Goal: Transaction & Acquisition: Purchase product/service

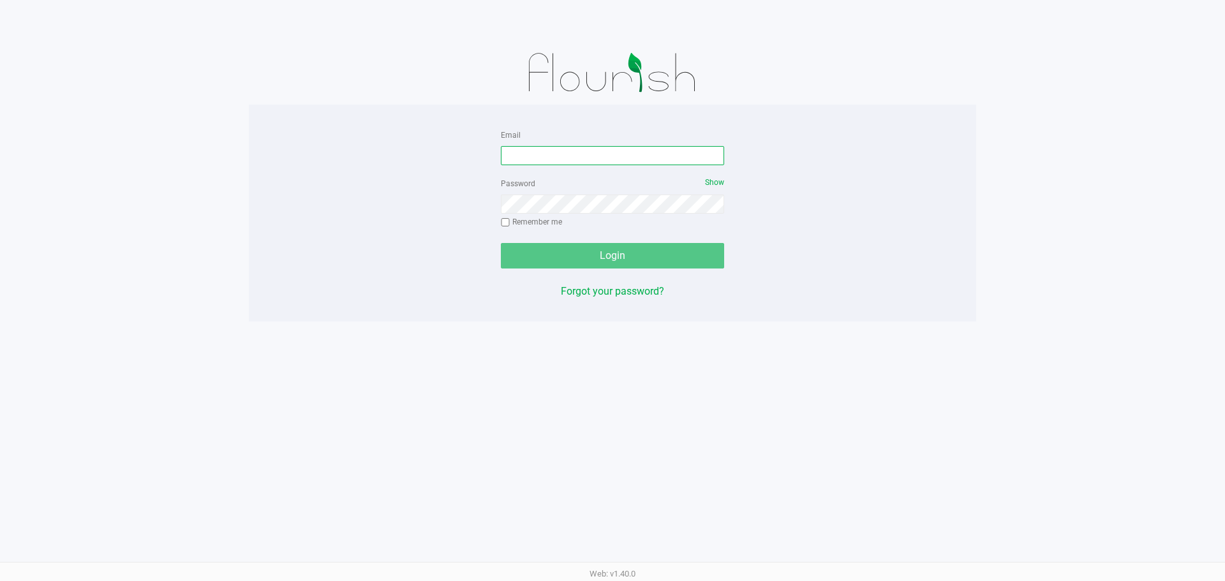
click at [605, 158] on input "Email" at bounding box center [612, 155] width 223 height 19
type input "[EMAIL_ADDRESS][DOMAIN_NAME]"
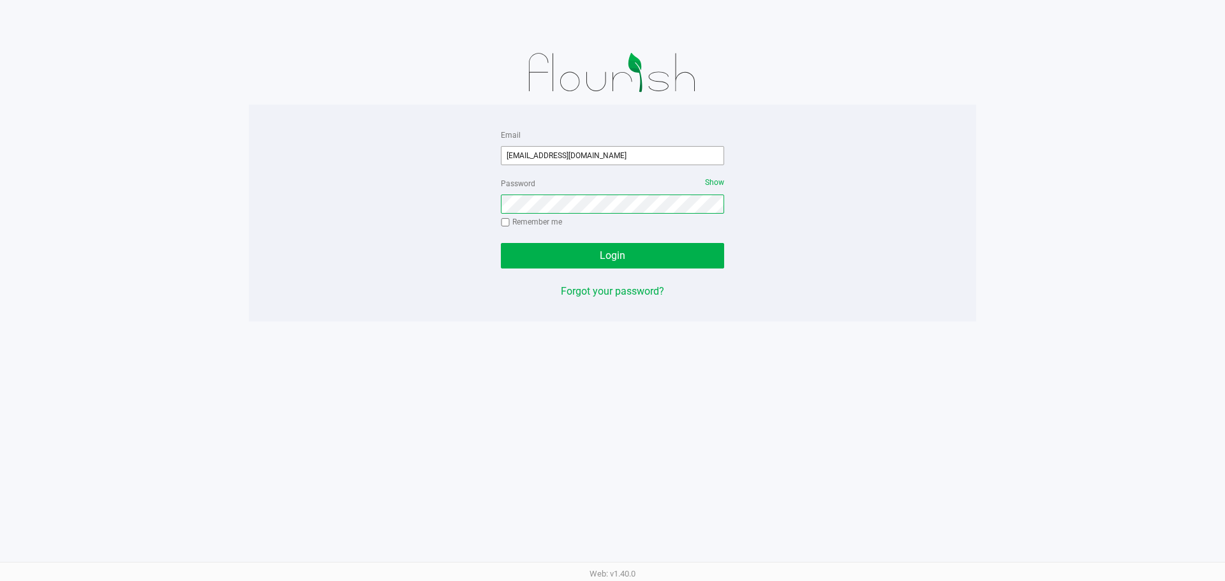
click at [501, 243] on button "Login" at bounding box center [612, 256] width 223 height 26
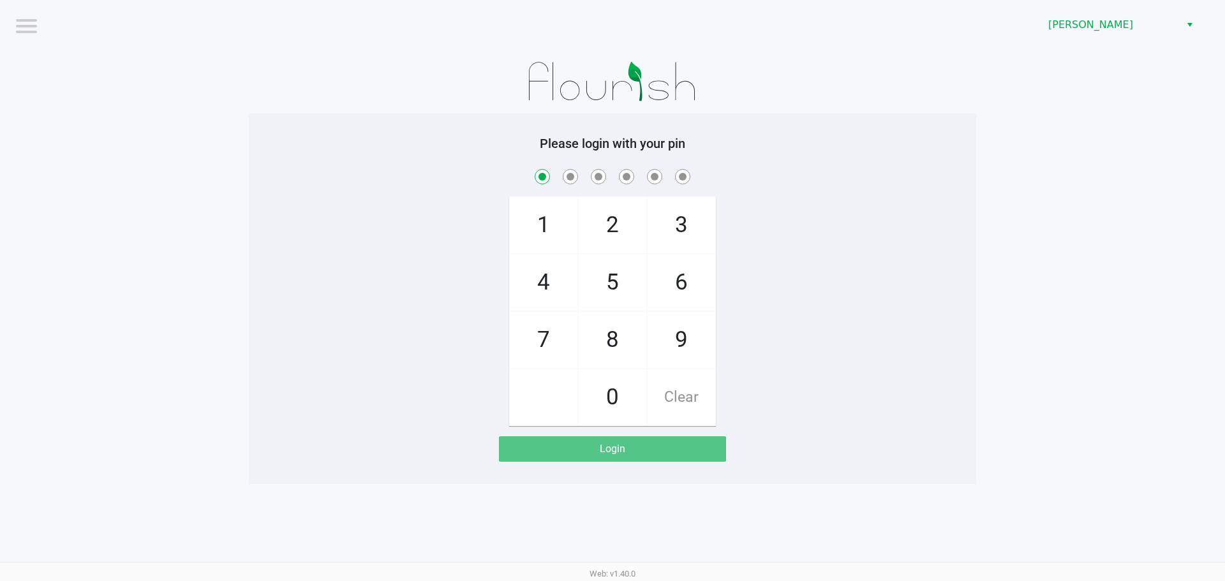
checkbox input "true"
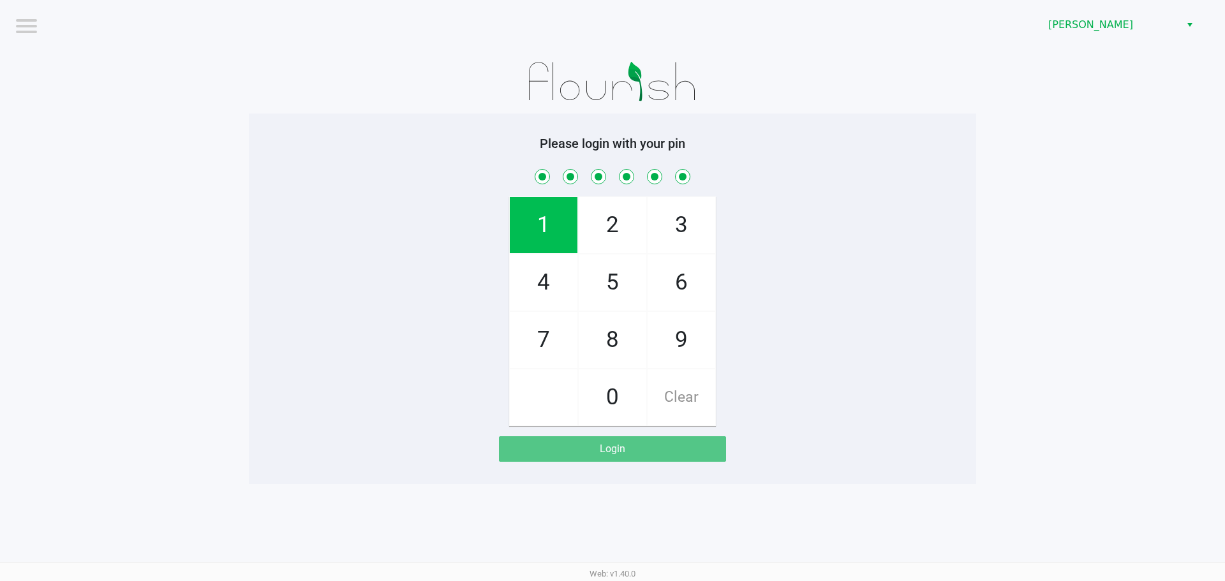
checkbox input "true"
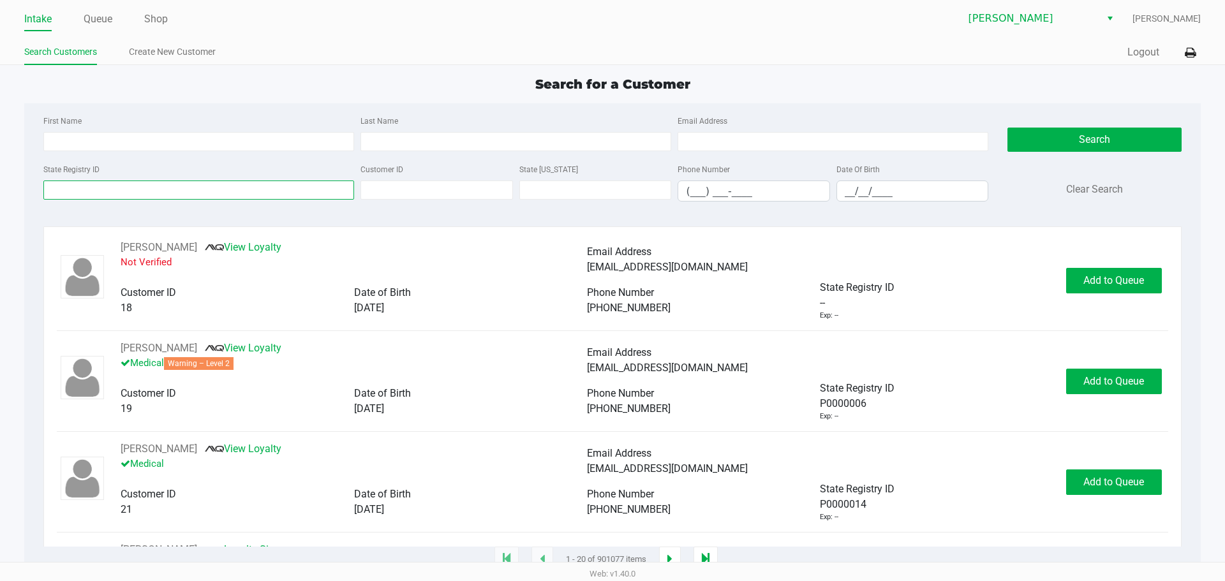
click at [136, 194] on input "State Registry ID" at bounding box center [198, 190] width 311 height 19
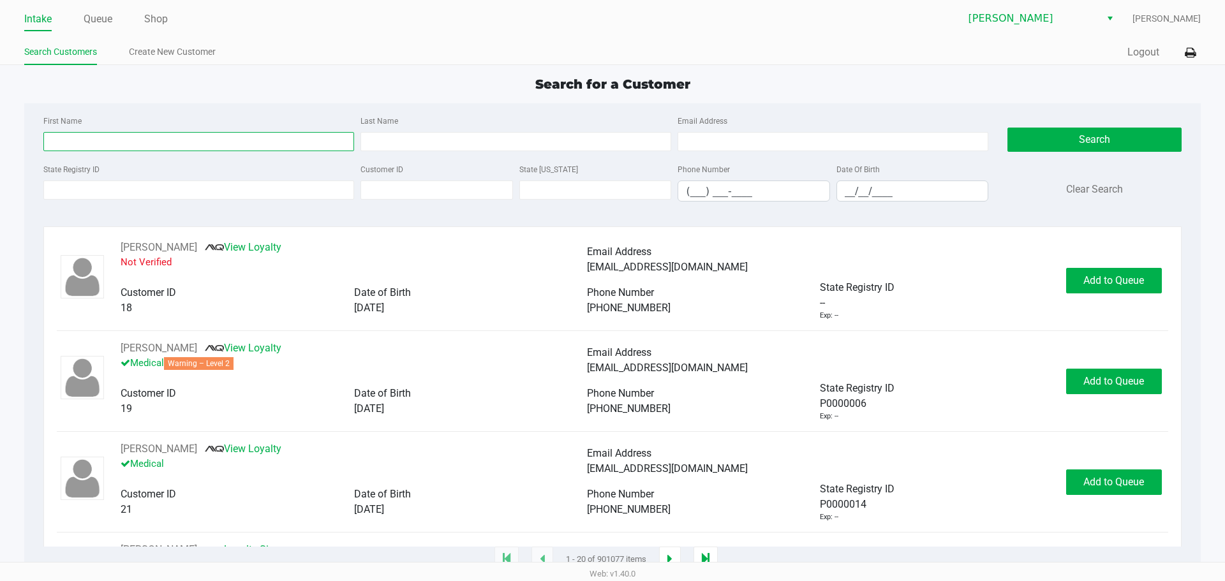
drag, startPoint x: 102, startPoint y: 140, endPoint x: 109, endPoint y: 140, distance: 7.0
click at [103, 140] on input "First Name" at bounding box center [198, 141] width 311 height 19
type input "[PERSON_NAME]"
click at [433, 133] on input "Last Name" at bounding box center [515, 141] width 311 height 19
type input "rovando"
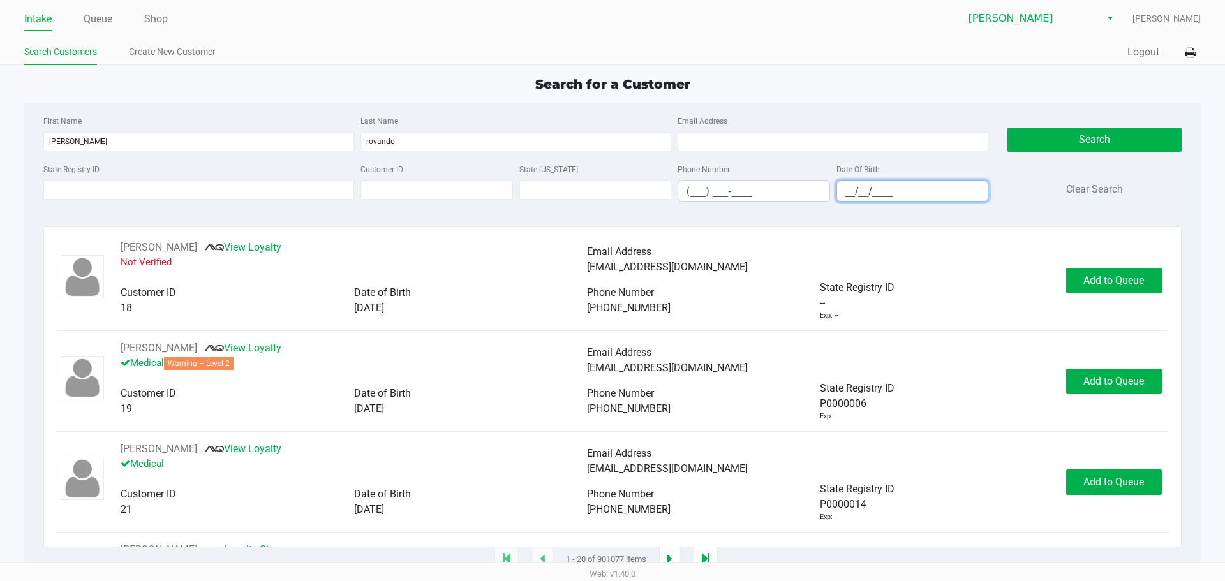
click at [843, 191] on input "__/__/____" at bounding box center [912, 191] width 151 height 20
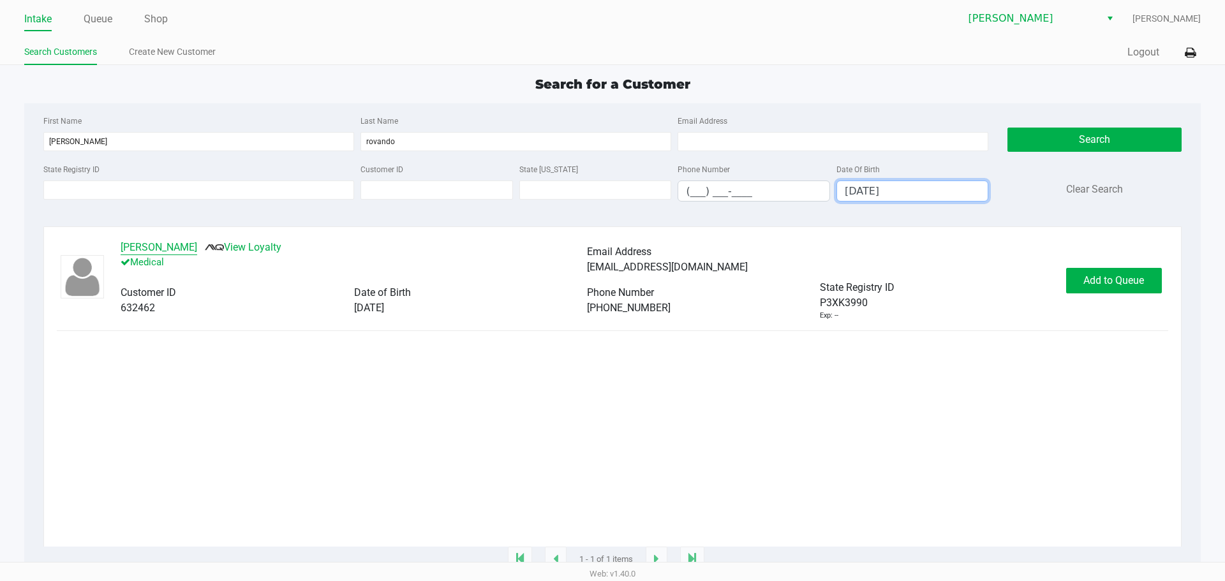
type input "[DATE]"
click at [184, 251] on button "[PERSON_NAME]" at bounding box center [159, 247] width 77 height 15
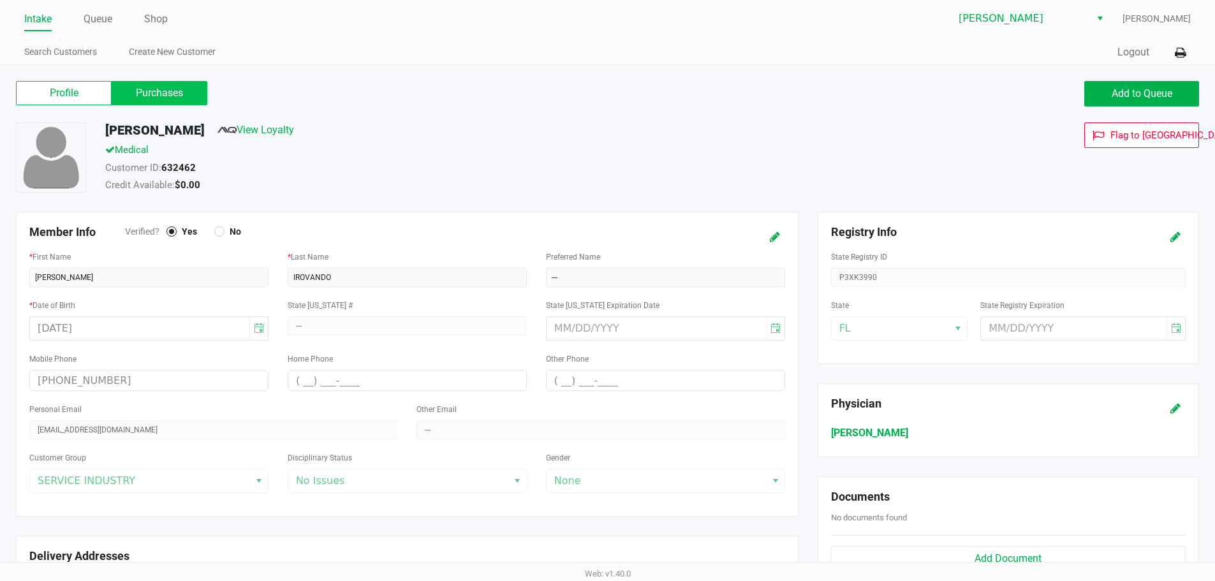
click at [183, 84] on label "Purchases" at bounding box center [160, 93] width 96 height 24
click at [0, 0] on 1 "Purchases" at bounding box center [0, 0] width 0 height 0
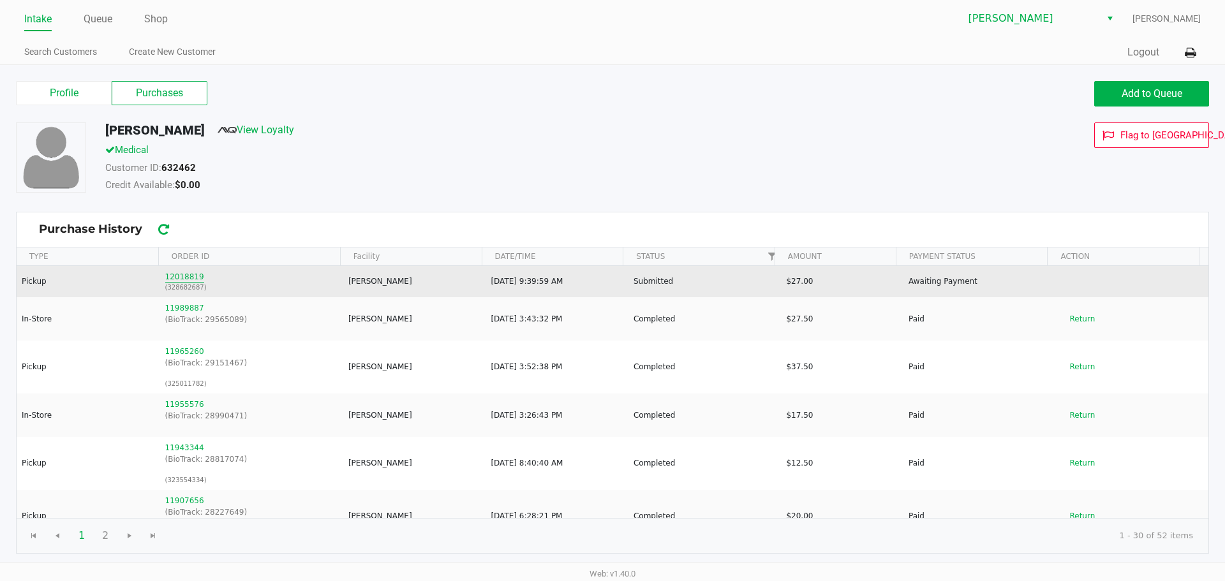
click at [174, 277] on button "12018819" at bounding box center [184, 276] width 39 height 11
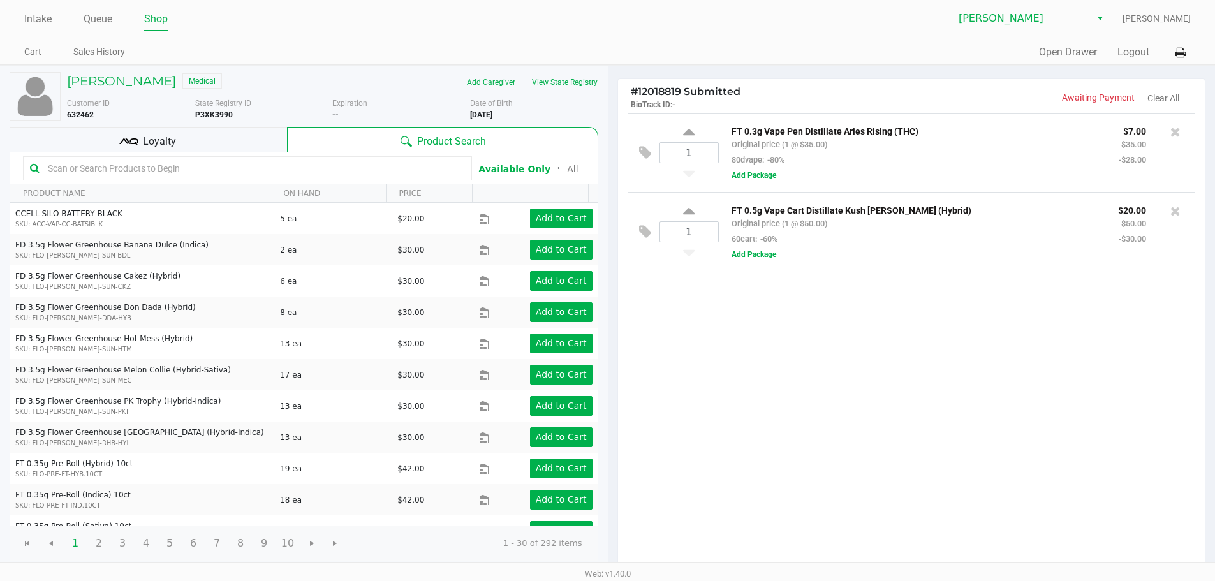
click at [864, 253] on div "FT 0.5g Vape Cart Distillate Kush [PERSON_NAME] (Hybrid) Original price (1 @ $5…" at bounding box center [952, 231] width 467 height 59
drag, startPoint x: 864, startPoint y: 253, endPoint x: 1009, endPoint y: 214, distance: 150.6
click at [1009, 214] on p "FT 0.5g Vape Cart Distillate Kush [PERSON_NAME] (Hybrid)" at bounding box center [915, 208] width 367 height 13
click at [111, 140] on div "Loyalty" at bounding box center [148, 140] width 277 height 26
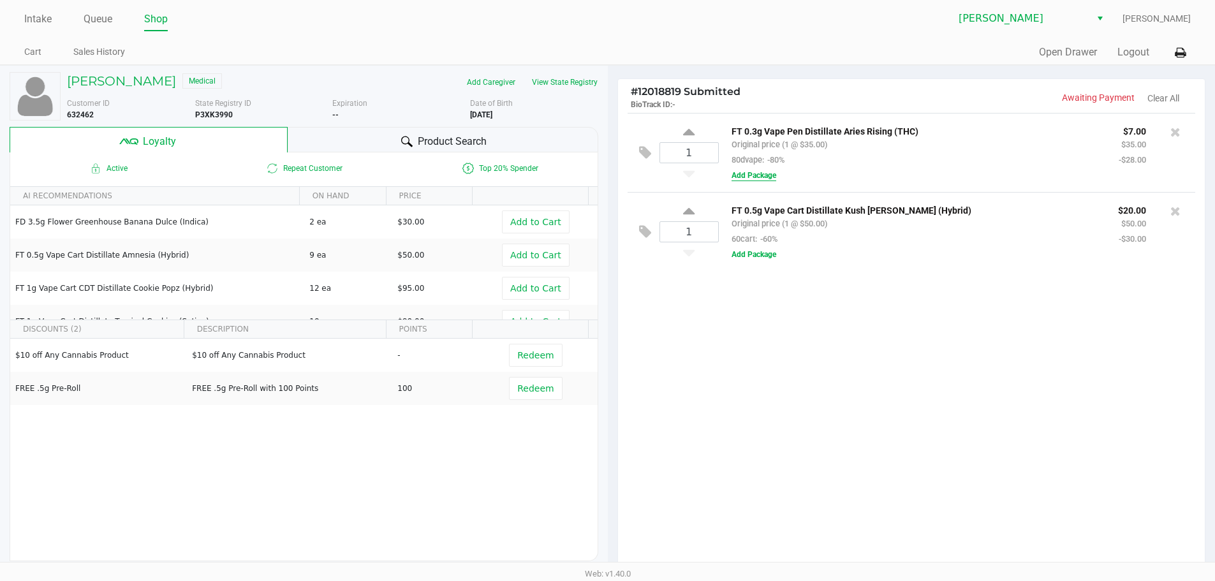
click at [751, 181] on button "Add Package" at bounding box center [754, 175] width 45 height 11
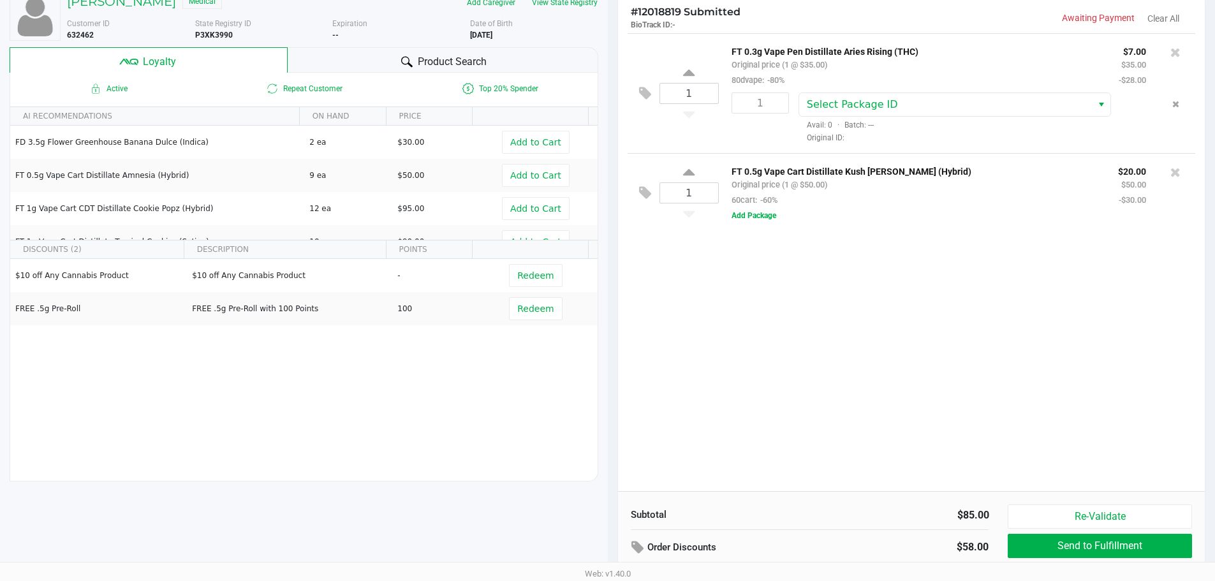
scroll to position [74, 0]
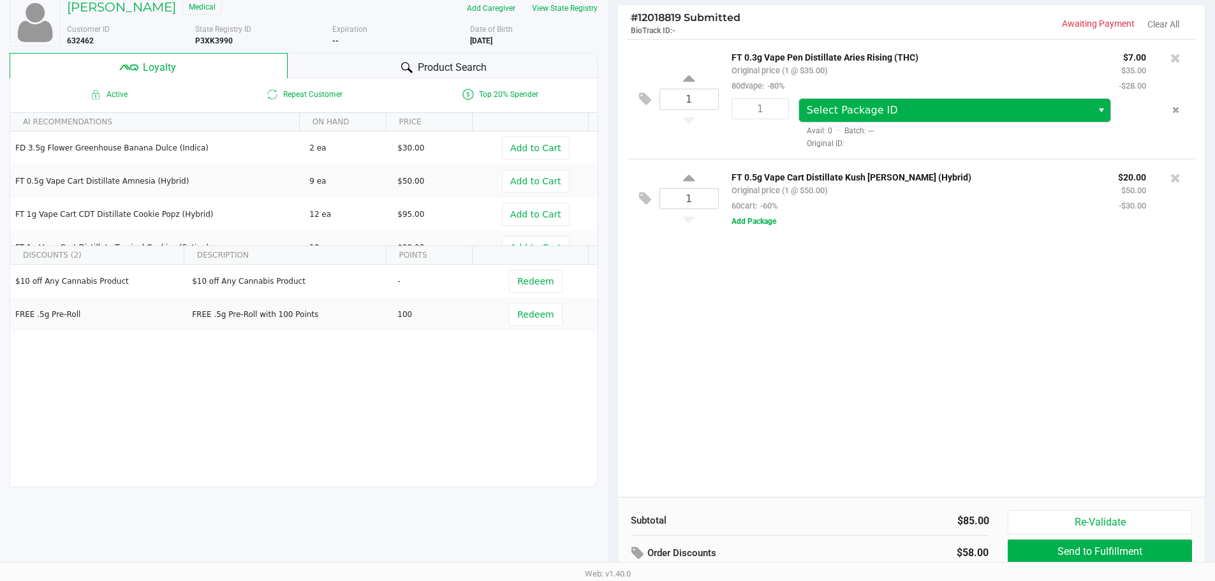
drag, startPoint x: 938, startPoint y: 125, endPoint x: 921, endPoint y: 105, distance: 25.8
click at [935, 122] on div "Select Package ID Avail: 0 · Batch: --- Original ID:" at bounding box center [972, 123] width 367 height 51
click at [921, 105] on span "Select Package ID" at bounding box center [946, 110] width 278 height 15
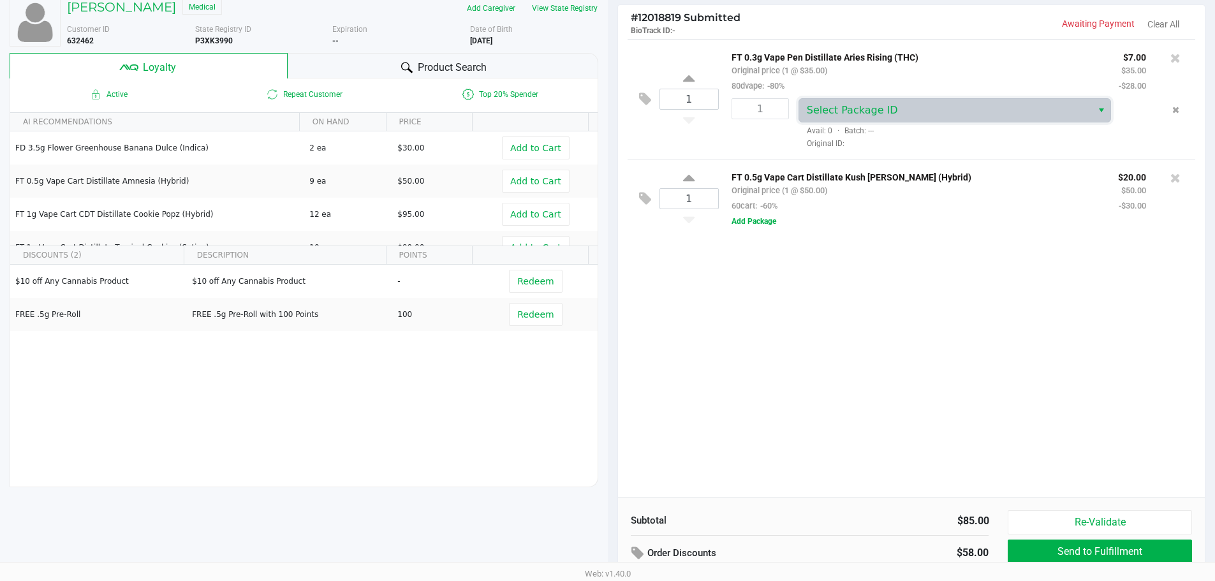
scroll to position [0, 0]
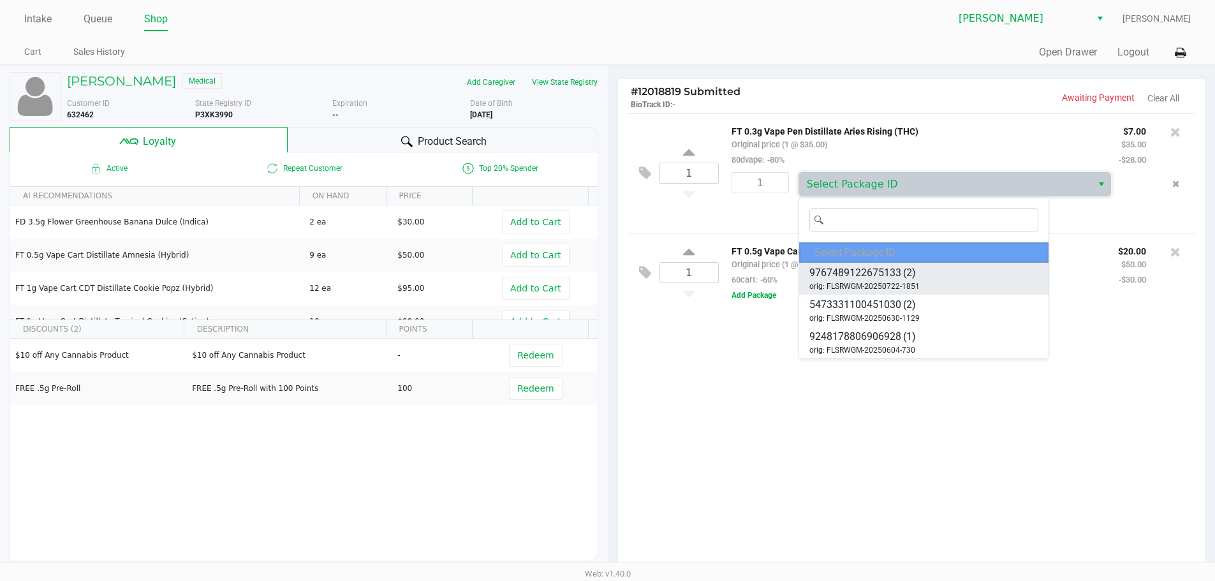
click at [899, 279] on span "9767489122675133" at bounding box center [856, 272] width 92 height 15
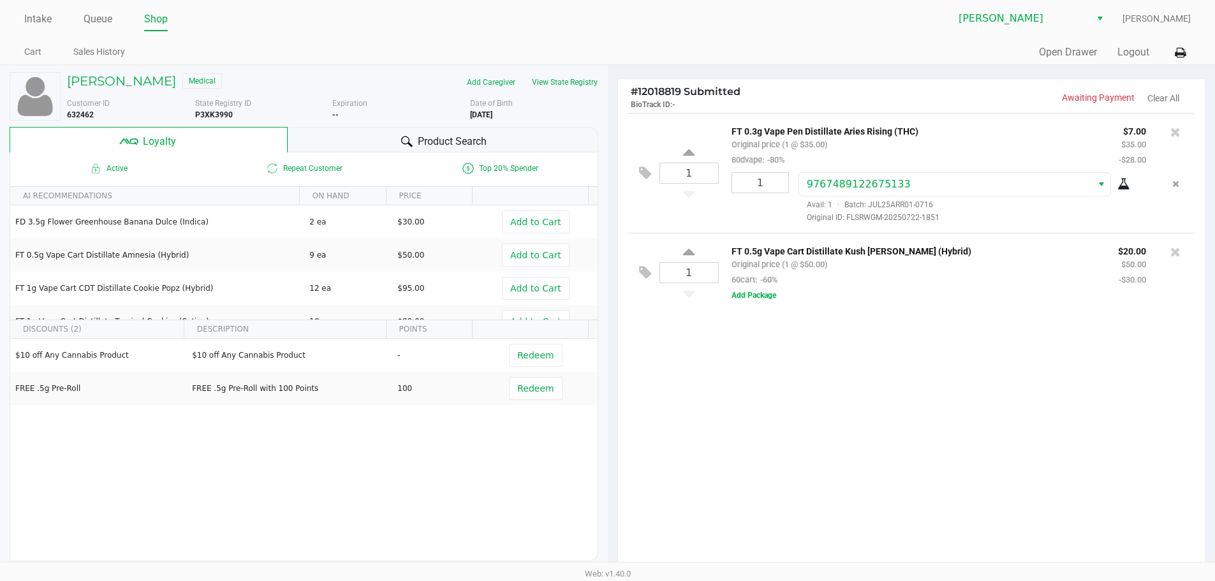
click at [859, 369] on div "1 FT 0.3g Vape Pen Distillate Aries Rising (THC) Original price (1 @ $35.00) 80…" at bounding box center [912, 342] width 588 height 458
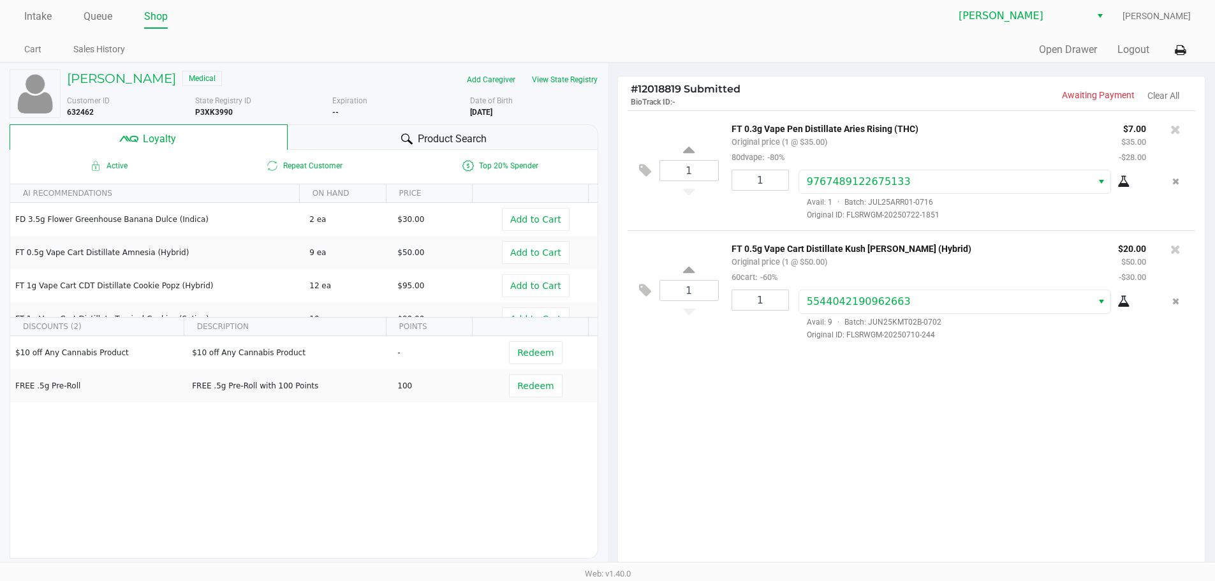
scroll to position [146, 0]
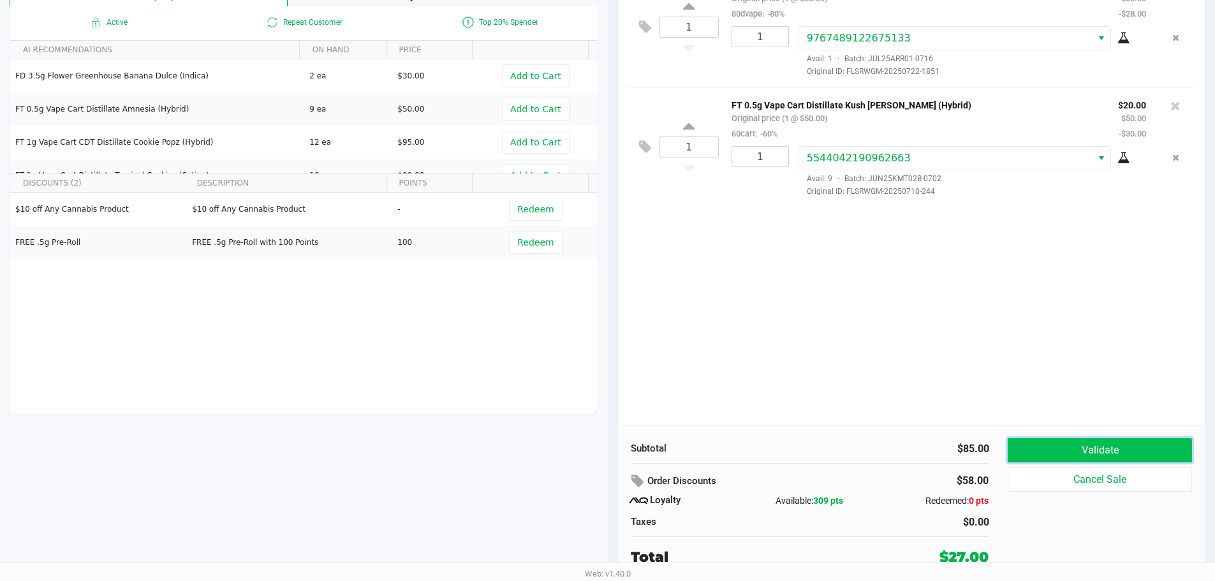
click at [1093, 459] on button "Validate" at bounding box center [1100, 450] width 184 height 24
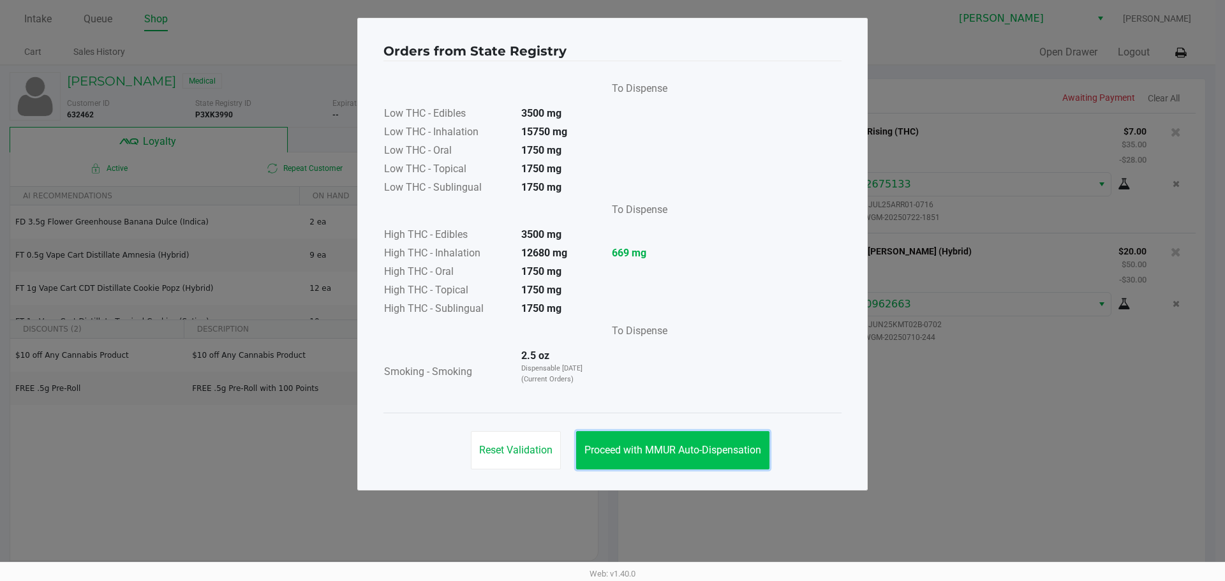
drag, startPoint x: 681, startPoint y: 455, endPoint x: 691, endPoint y: 454, distance: 10.4
click at [681, 456] on button "Proceed with MMUR Auto-Dispensation" at bounding box center [672, 450] width 193 height 38
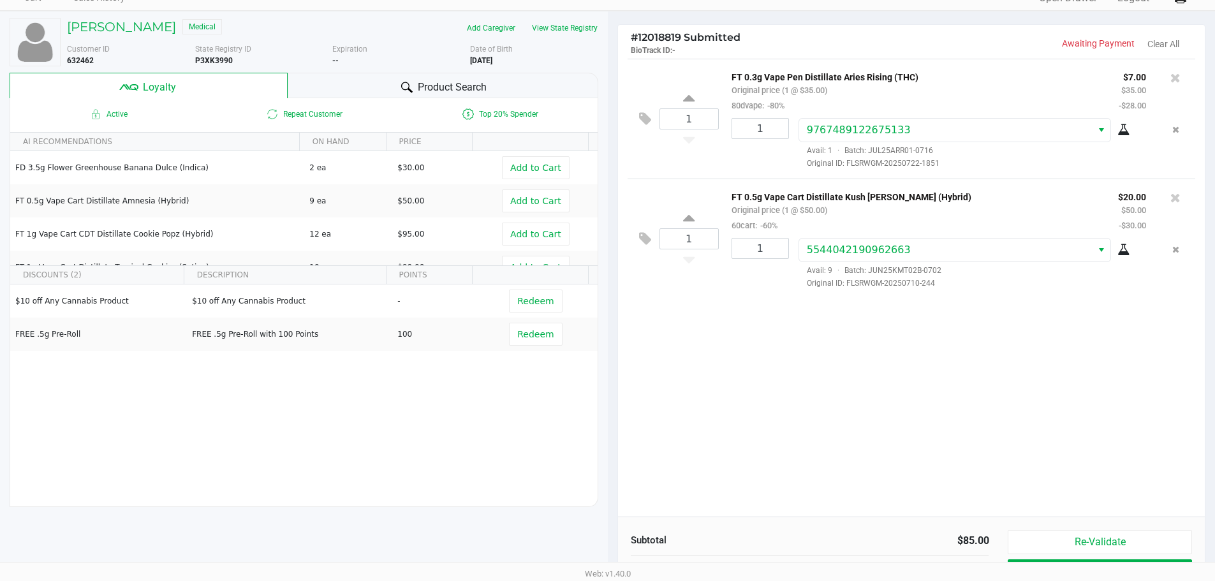
scroll to position [146, 0]
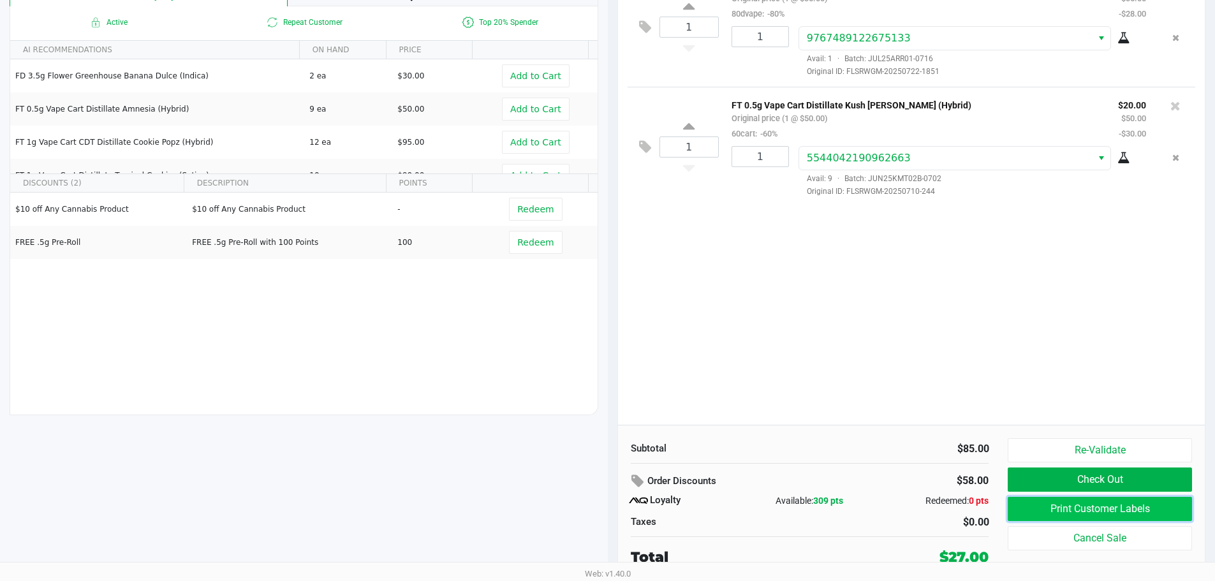
click at [1094, 512] on button "Print Customer Labels" at bounding box center [1100, 509] width 184 height 24
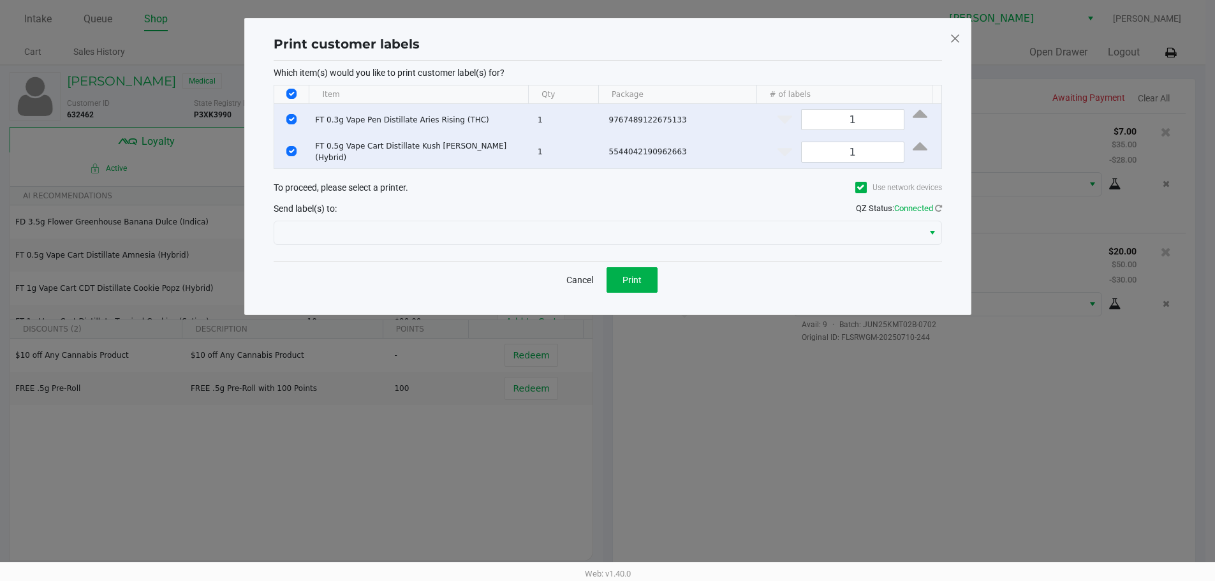
scroll to position [0, 0]
click at [632, 282] on span "Print" at bounding box center [636, 280] width 19 height 10
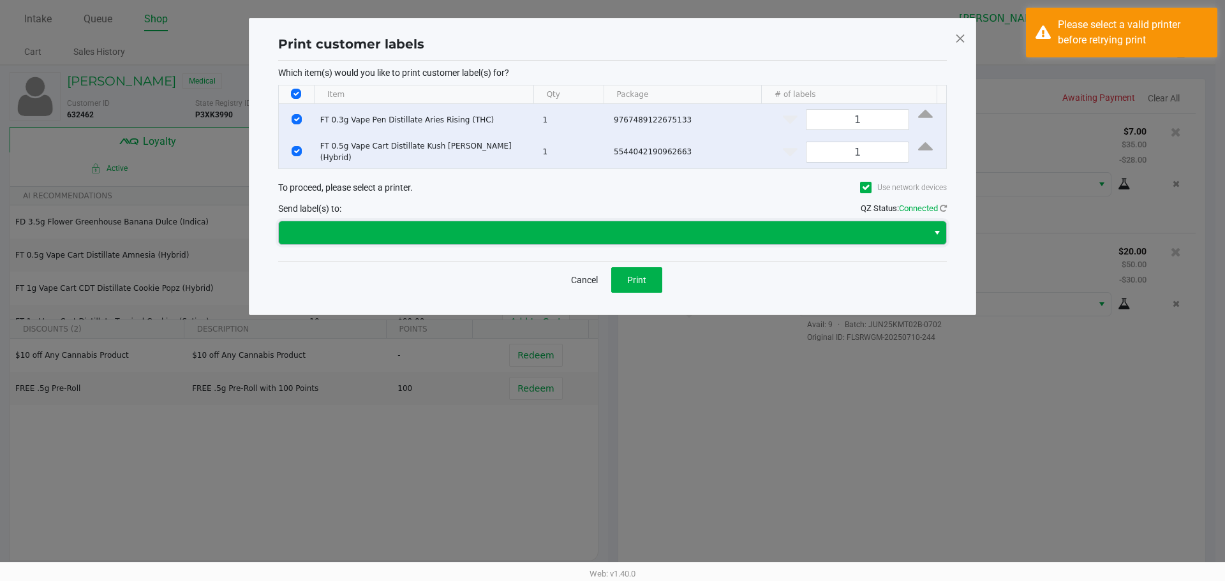
click at [542, 241] on span at bounding box center [603, 232] width 649 height 23
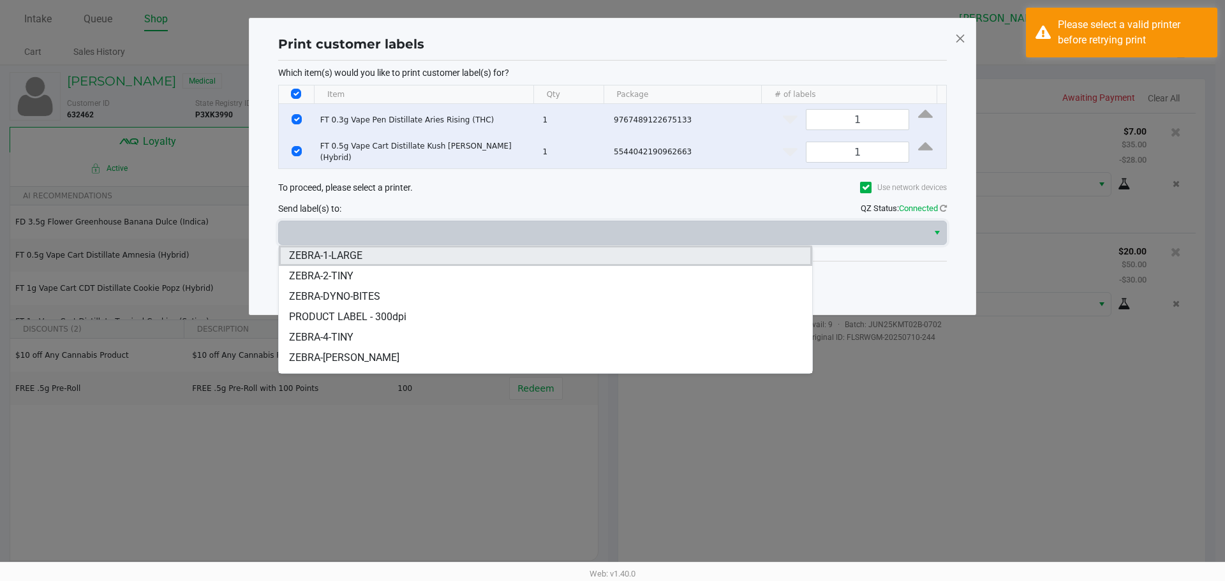
click at [512, 262] on li "ZEBRA-1-LARGE" at bounding box center [545, 256] width 533 height 20
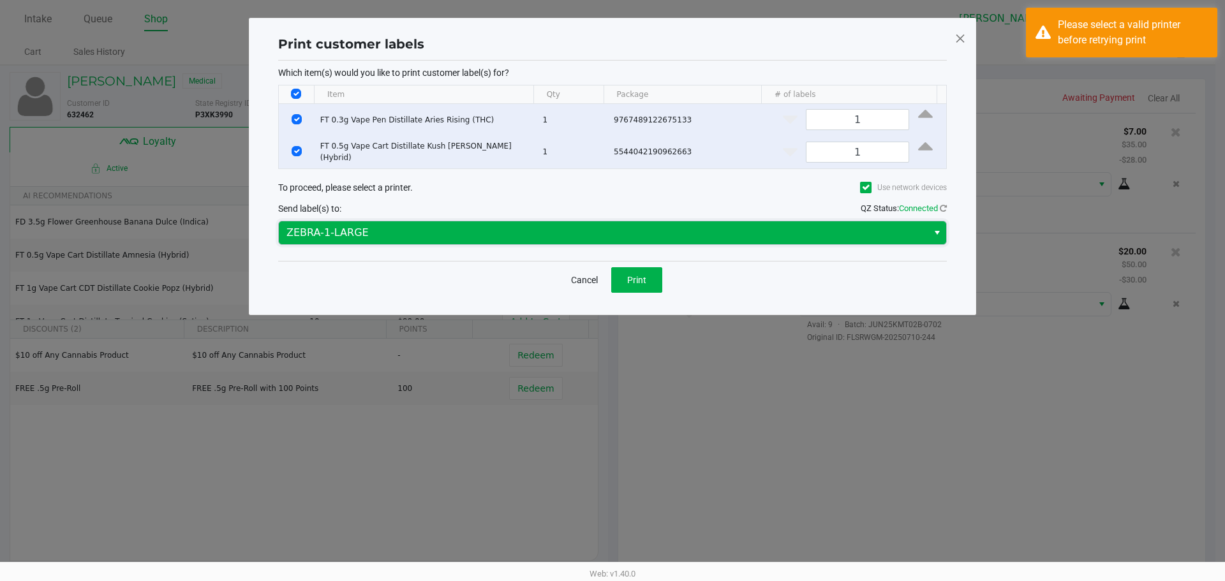
click at [514, 236] on span "ZEBRA-1-LARGE" at bounding box center [602, 232] width 633 height 15
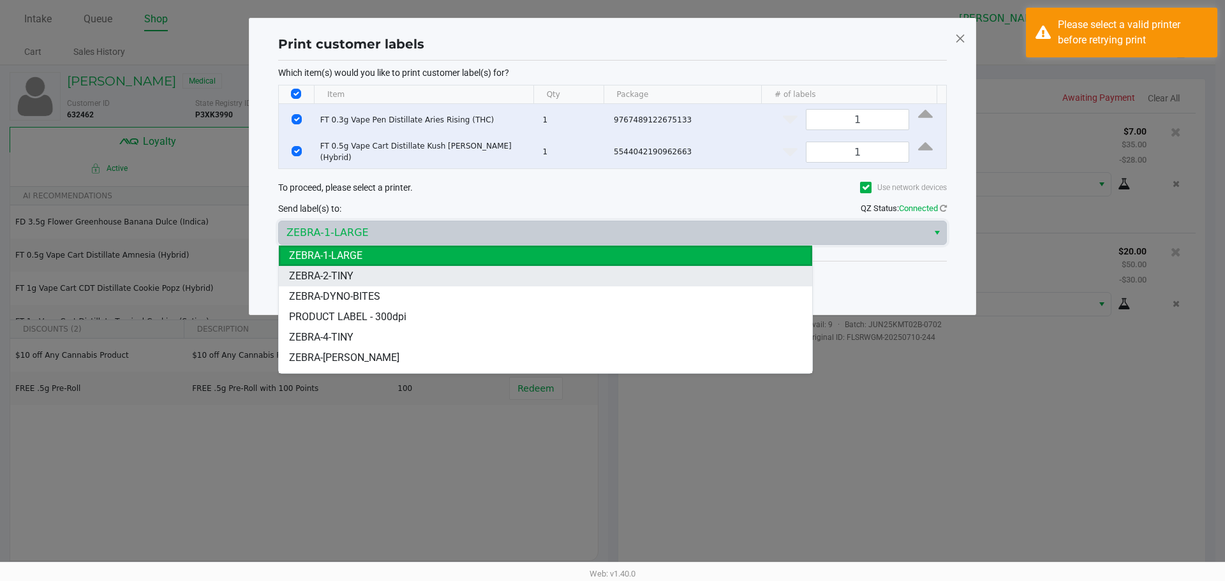
click at [512, 284] on li "ZEBRA-2-TINY" at bounding box center [545, 276] width 533 height 20
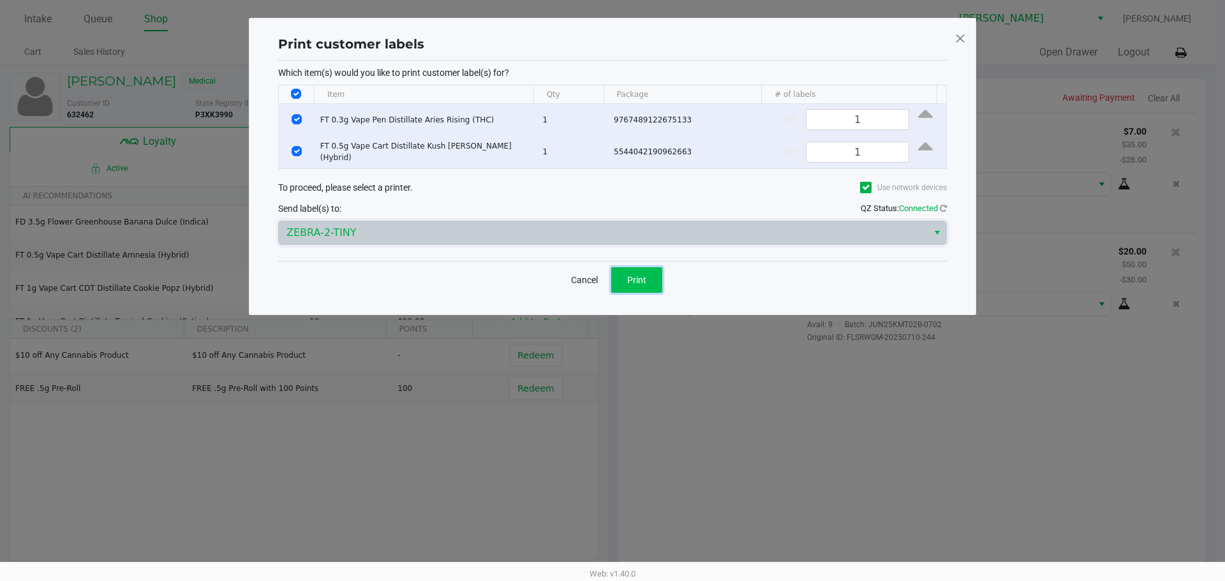
click at [630, 273] on button "Print" at bounding box center [636, 280] width 51 height 26
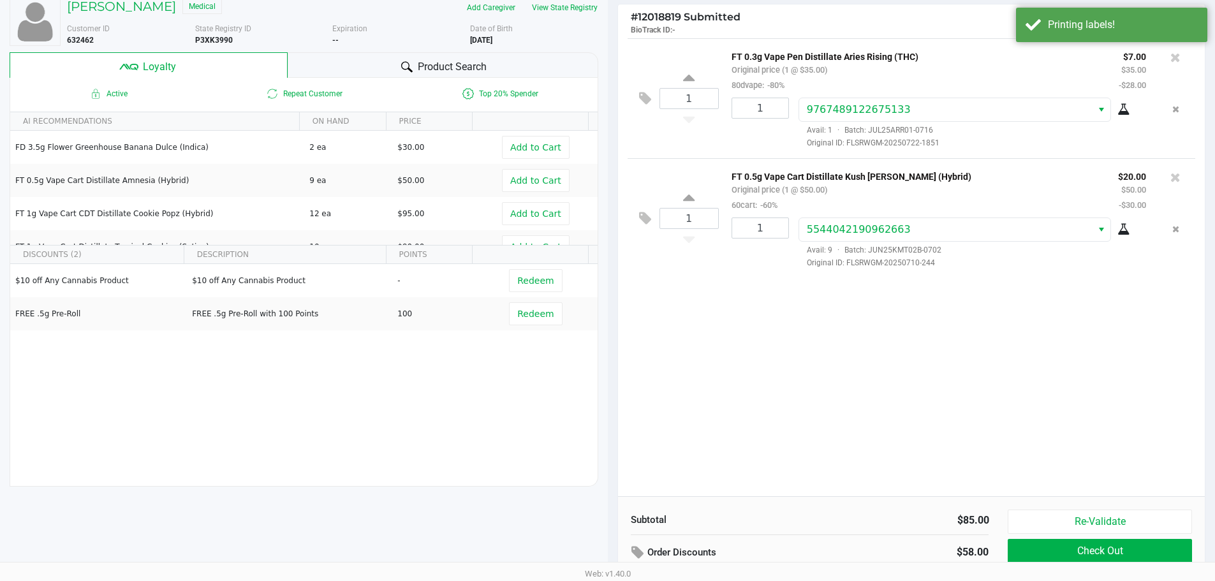
scroll to position [78, 0]
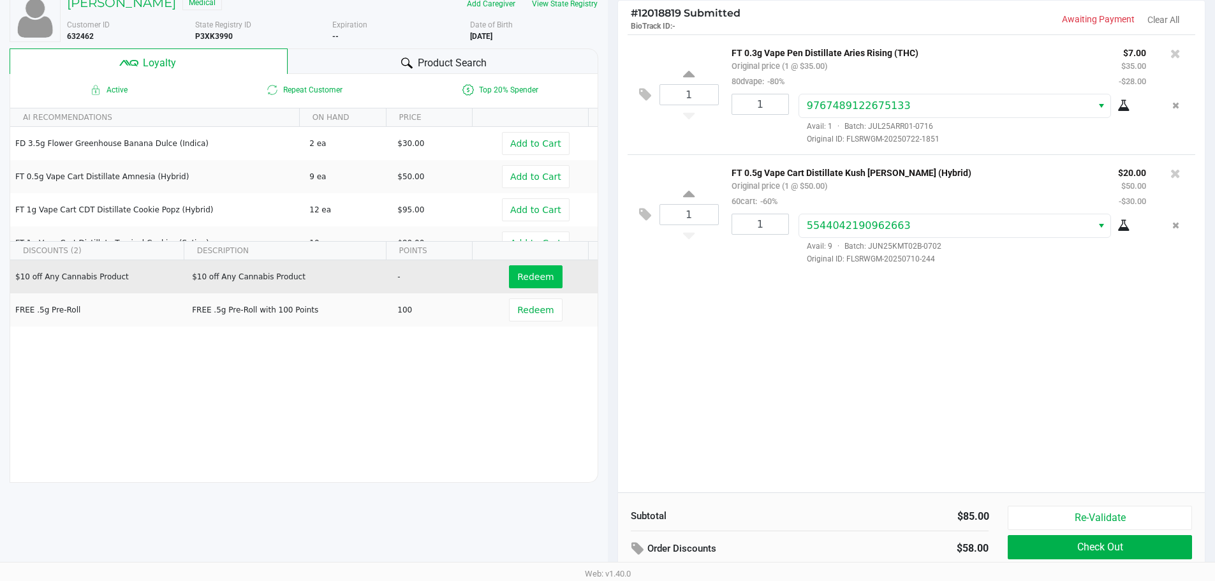
click at [531, 274] on span "Redeem" at bounding box center [535, 277] width 36 height 10
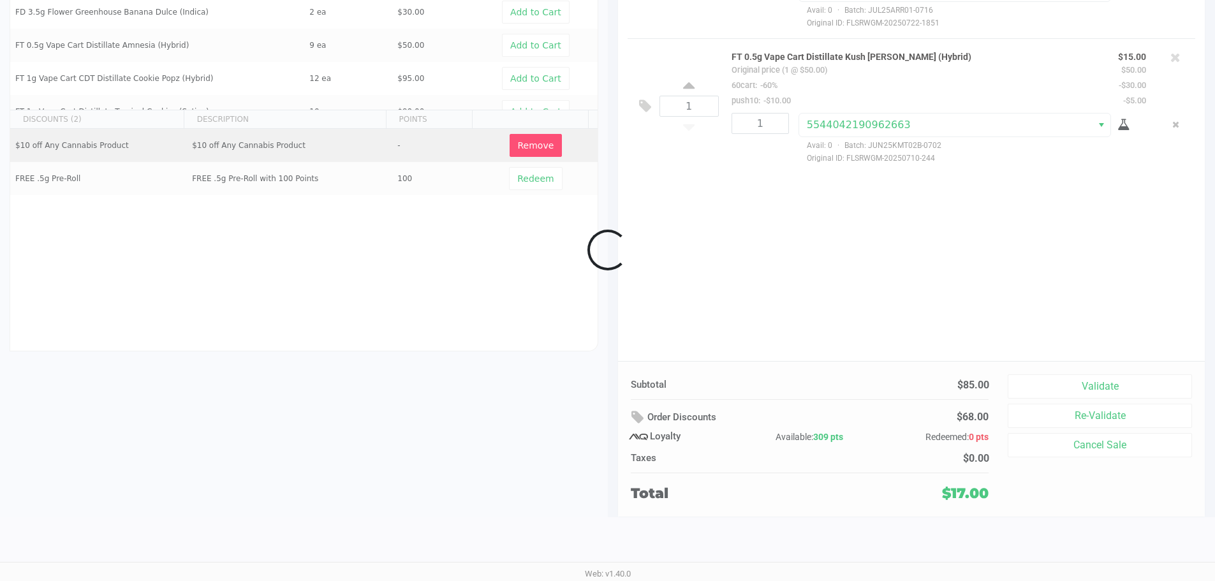
scroll to position [146, 0]
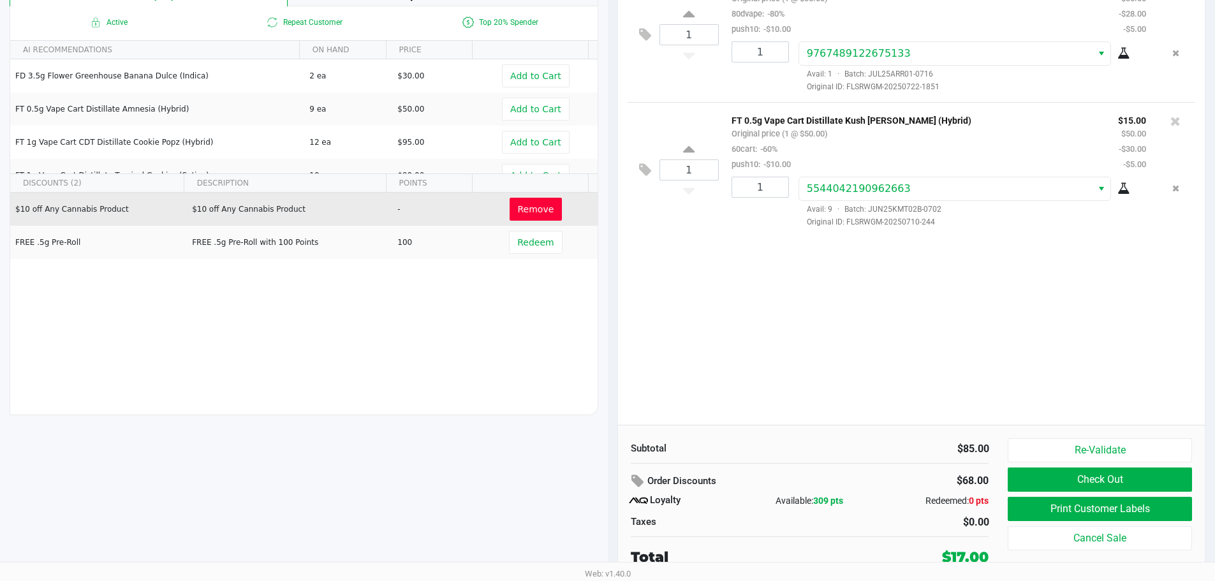
click at [1100, 489] on button "Check Out" at bounding box center [1100, 480] width 184 height 24
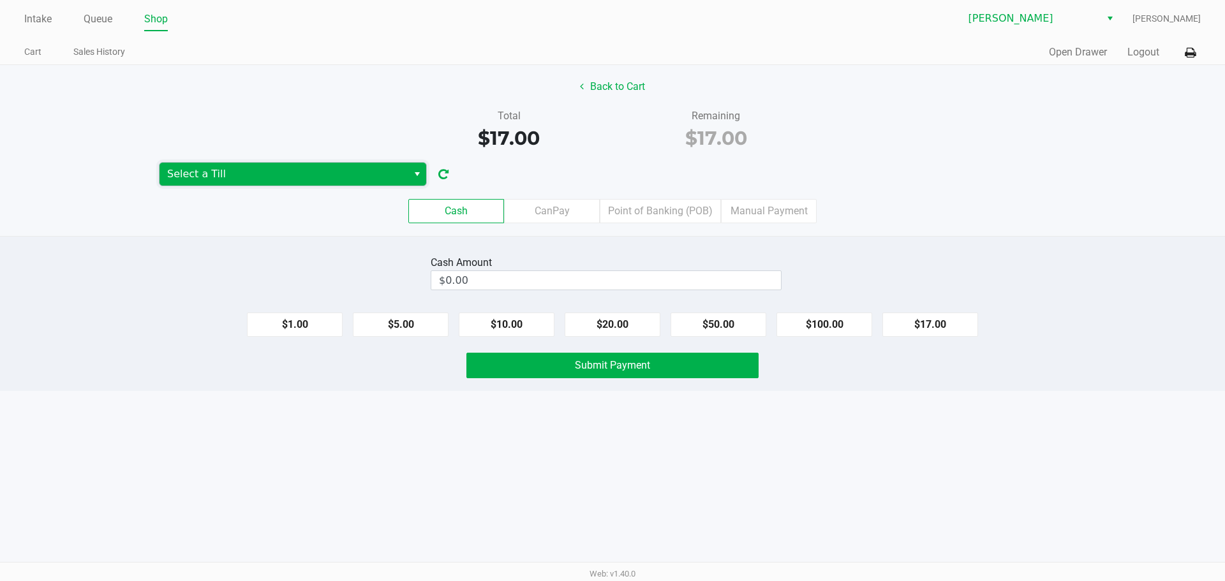
click at [246, 166] on span "Select a Till" at bounding box center [283, 173] width 233 height 15
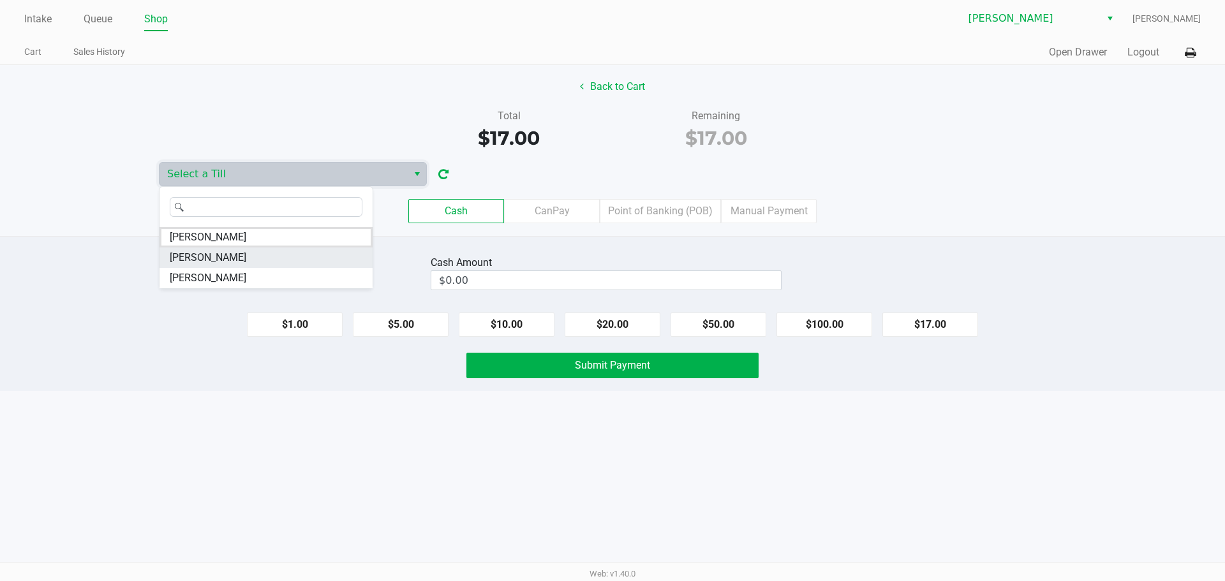
click at [246, 253] on span "[PERSON_NAME]" at bounding box center [208, 257] width 77 height 15
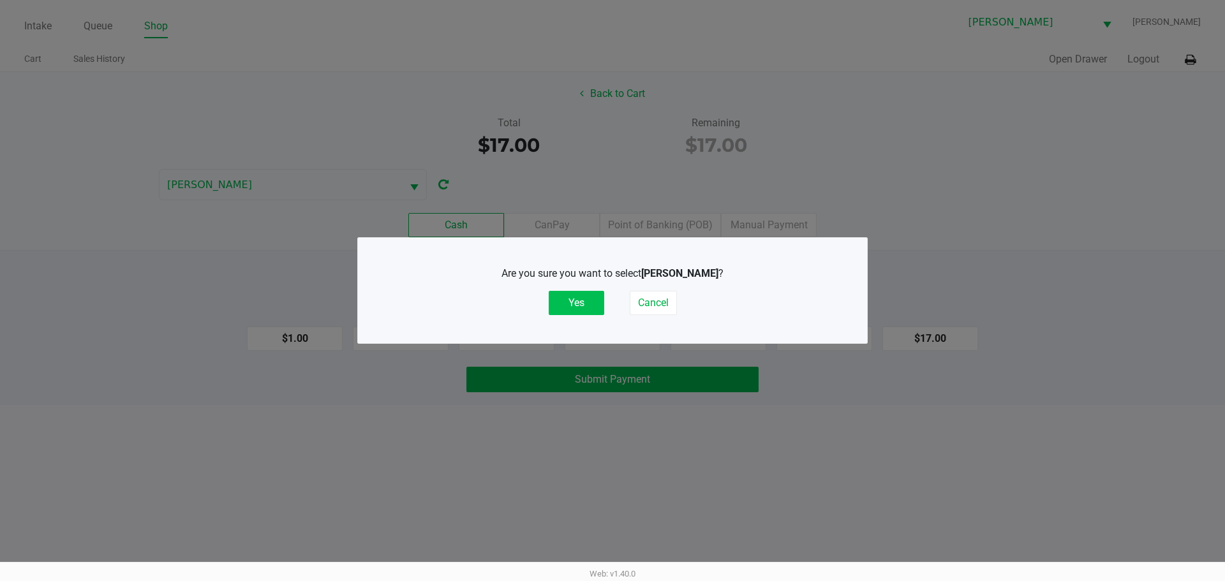
click at [590, 300] on button "Yes" at bounding box center [576, 303] width 55 height 24
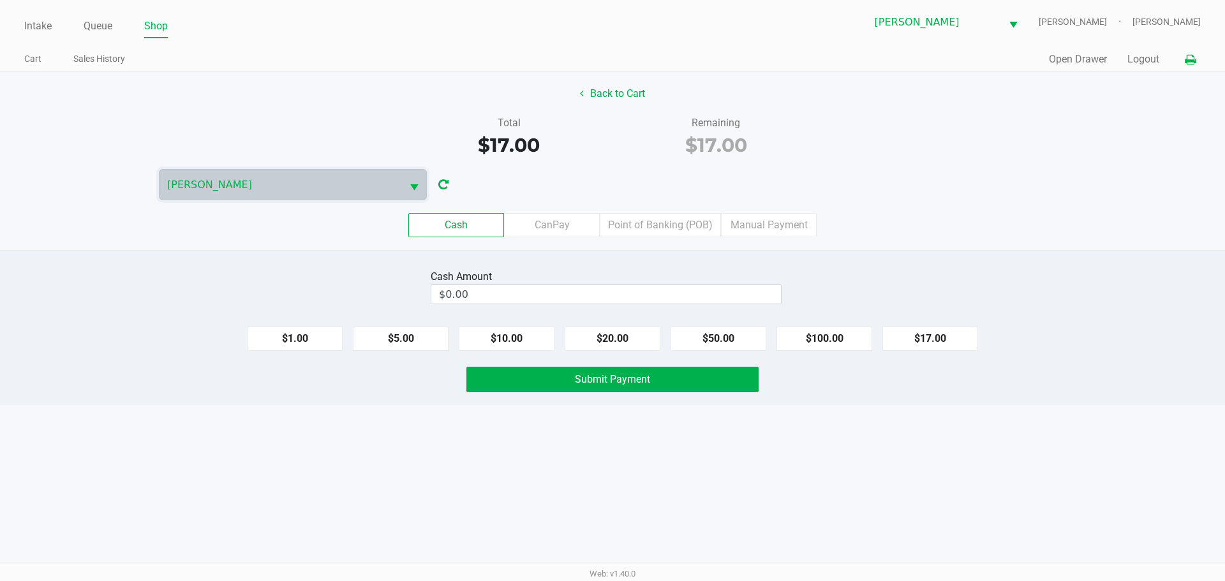
click at [1192, 52] on button at bounding box center [1189, 60] width 21 height 24
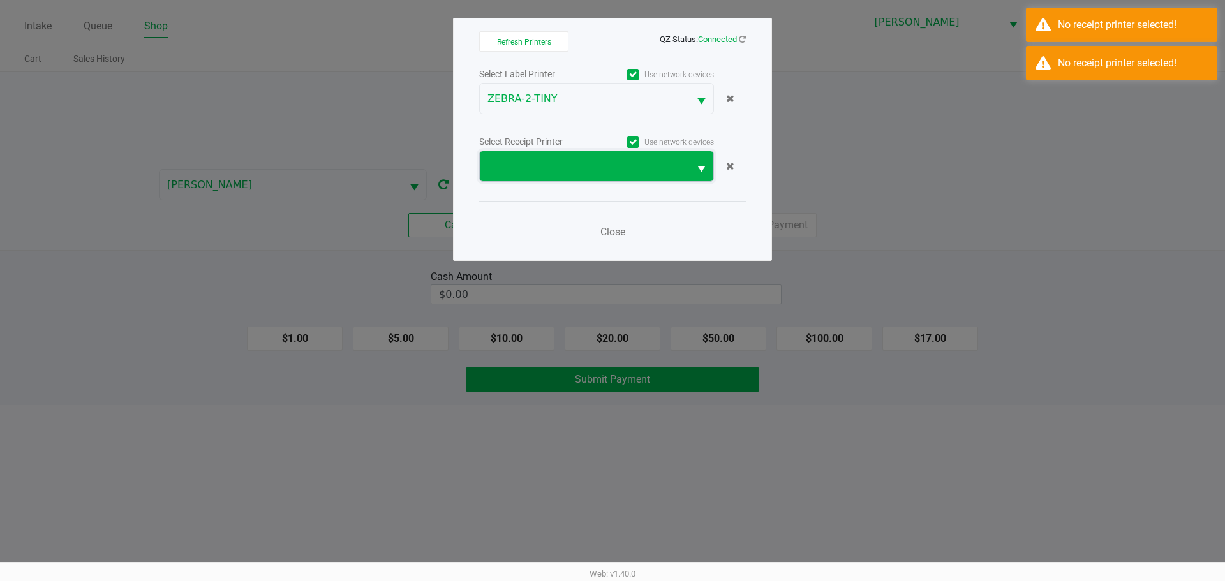
click at [631, 168] on span at bounding box center [584, 166] width 194 height 15
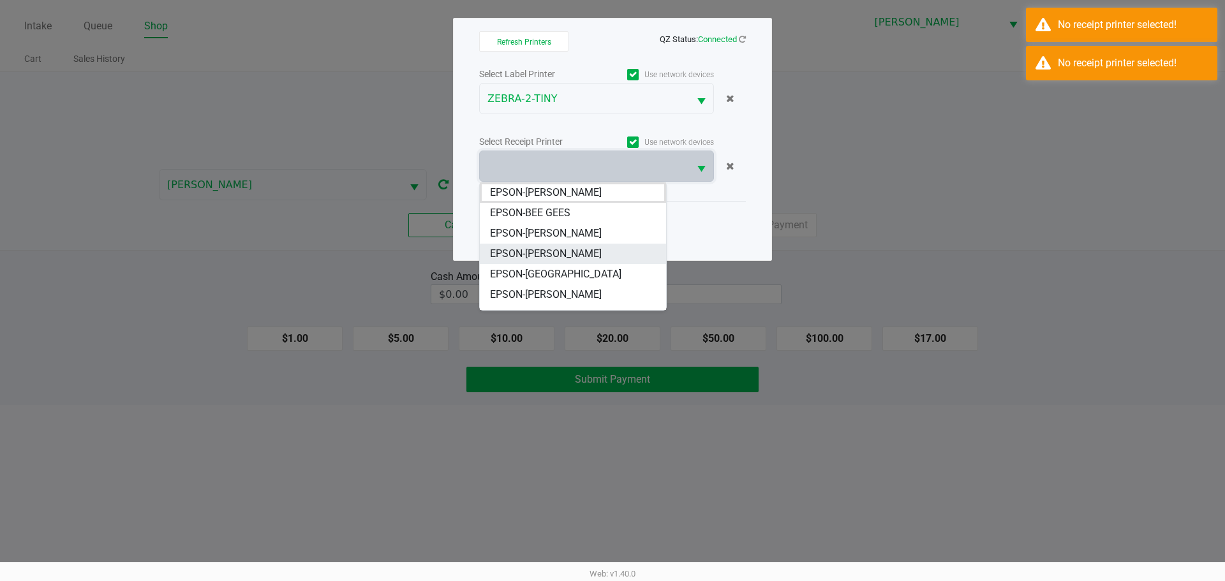
click at [591, 258] on span "EPSON-[PERSON_NAME]" at bounding box center [546, 253] width 112 height 15
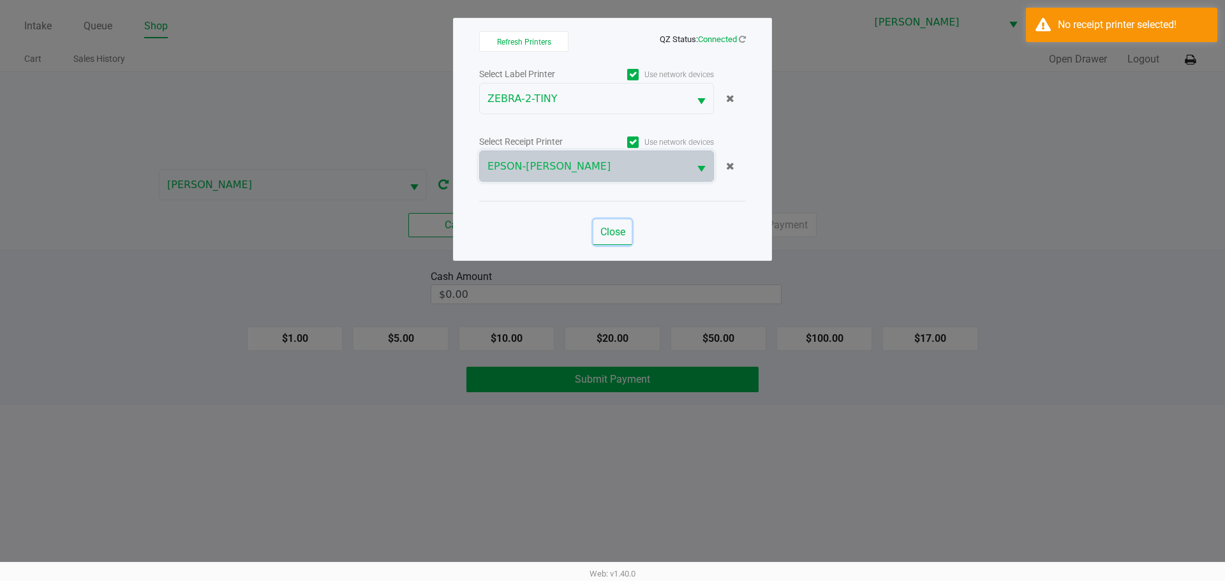
click at [598, 224] on button "Close" at bounding box center [612, 232] width 38 height 26
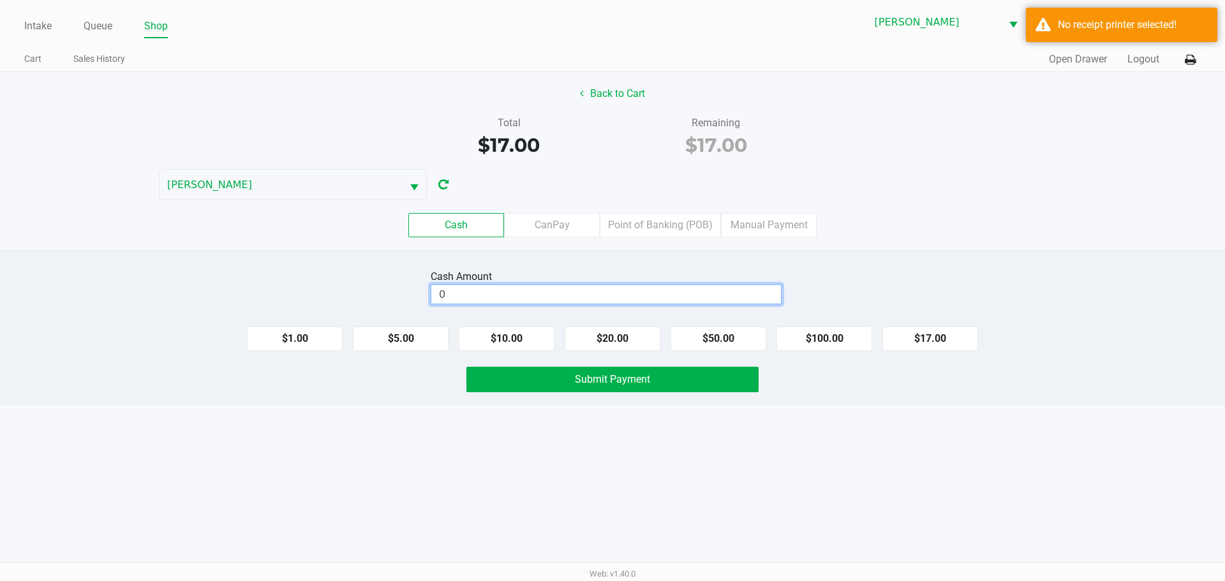
click at [533, 300] on input "0" at bounding box center [606, 294] width 350 height 18
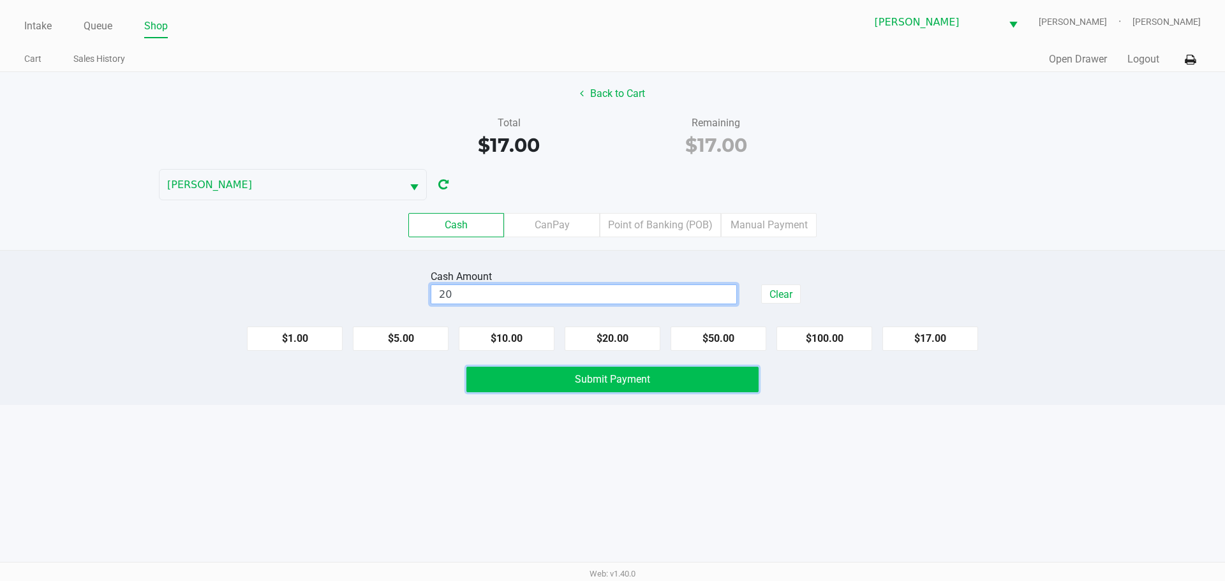
type input "$20.00"
click at [605, 389] on button "Submit Payment" at bounding box center [612, 380] width 292 height 26
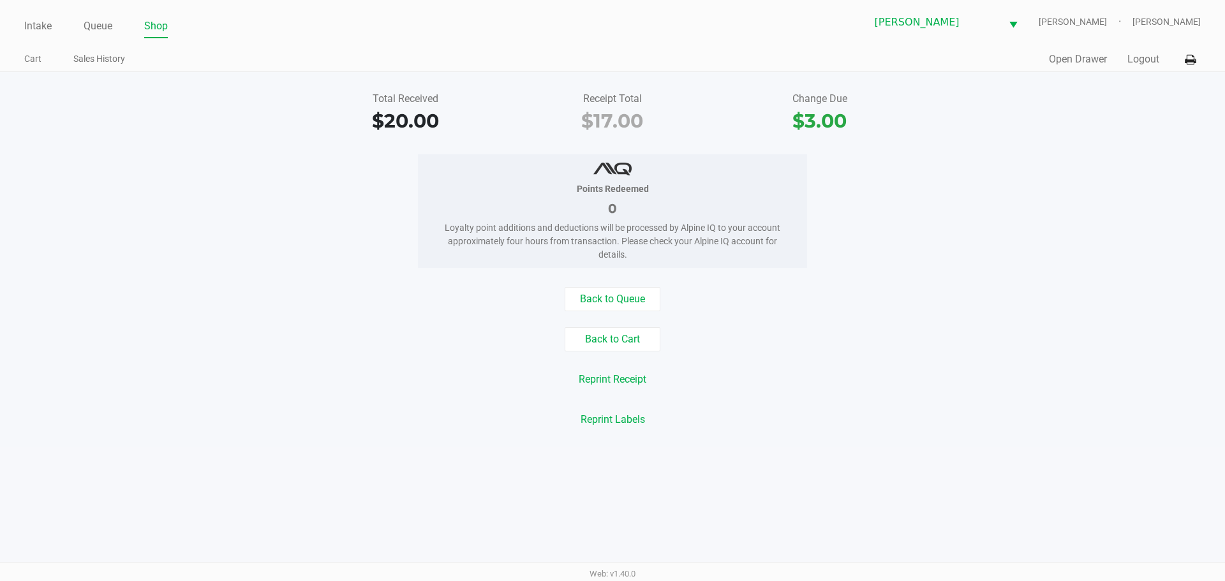
click at [618, 284] on div "Total Received $20.00 Receipt Total $17.00 Change Due $3.00 Points Redeemed 0 L…" at bounding box center [612, 259] width 1225 height 375
click at [617, 288] on button "Back to Queue" at bounding box center [613, 299] width 96 height 24
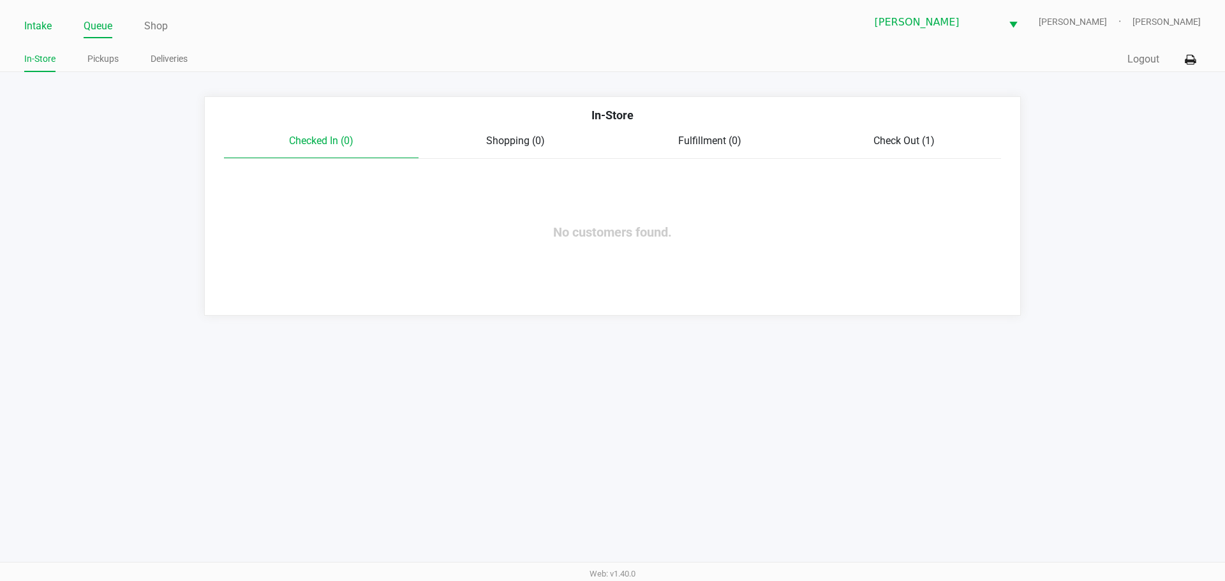
click at [36, 33] on link "Intake" at bounding box center [37, 26] width 27 height 18
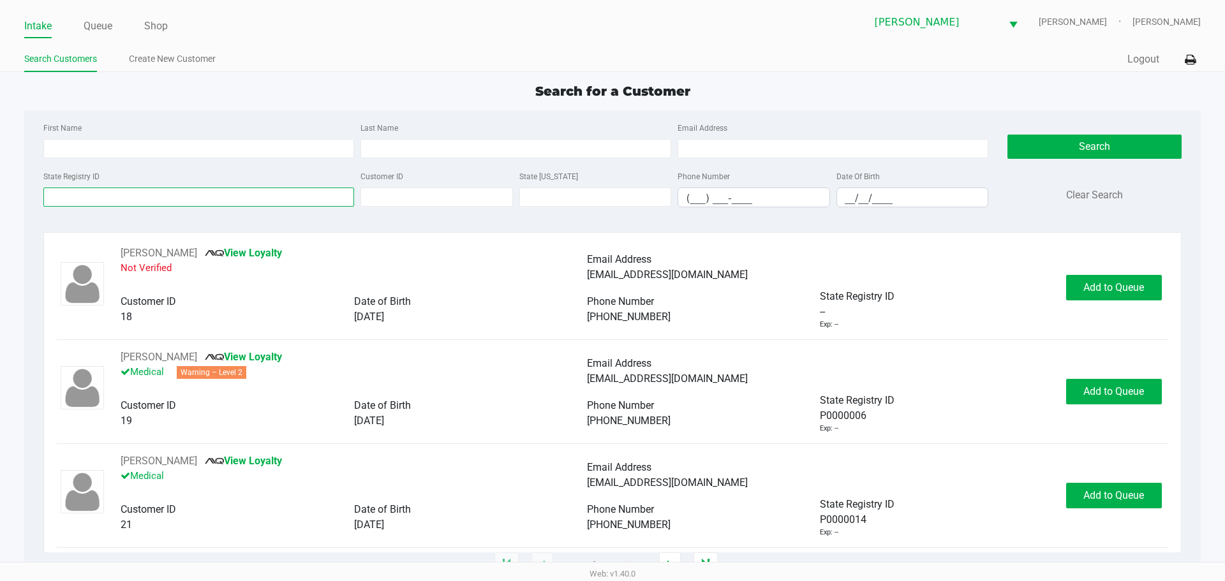
click at [96, 188] on input "State Registry ID" at bounding box center [198, 197] width 311 height 19
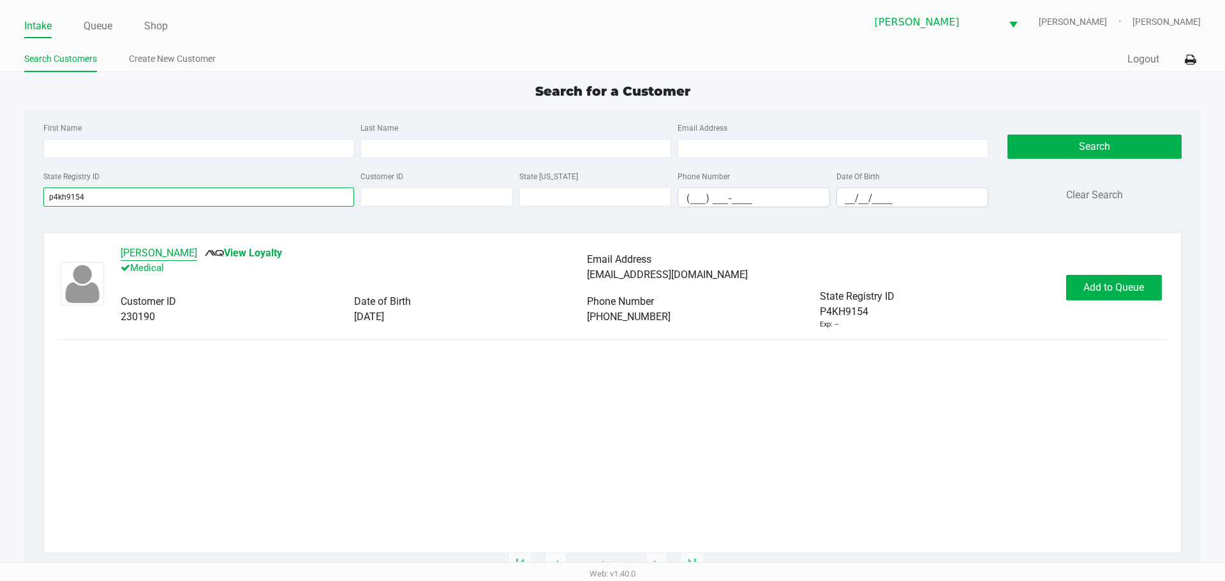
type input "p4kh9154"
click at [182, 253] on button "[PERSON_NAME]" at bounding box center [159, 253] width 77 height 15
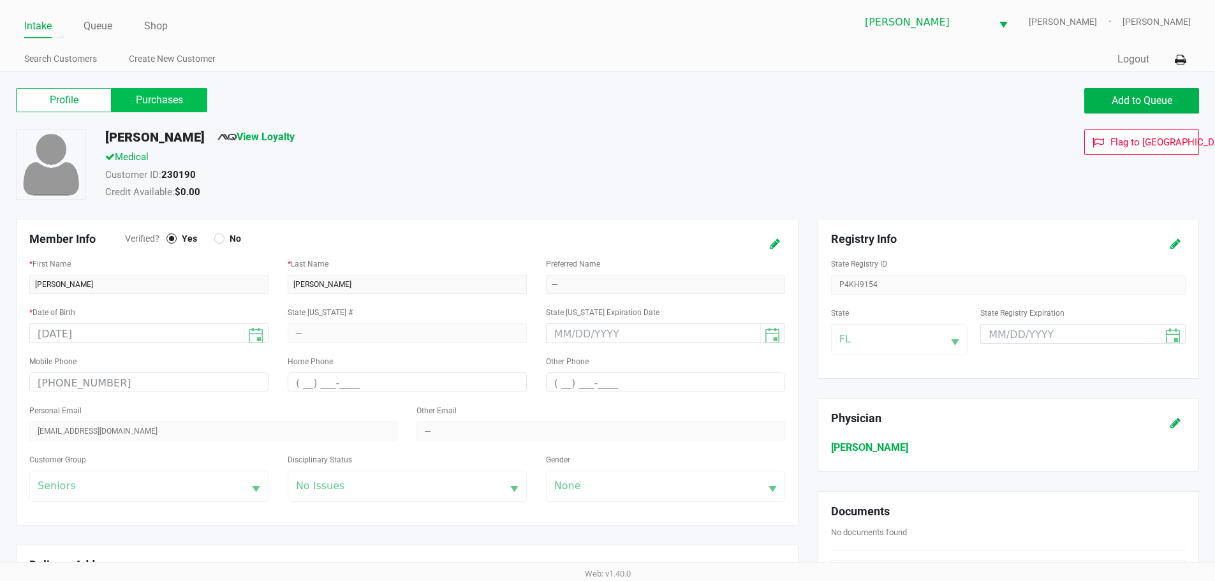
click at [173, 104] on label "Purchases" at bounding box center [160, 100] width 96 height 24
click at [0, 0] on 1 "Purchases" at bounding box center [0, 0] width 0 height 0
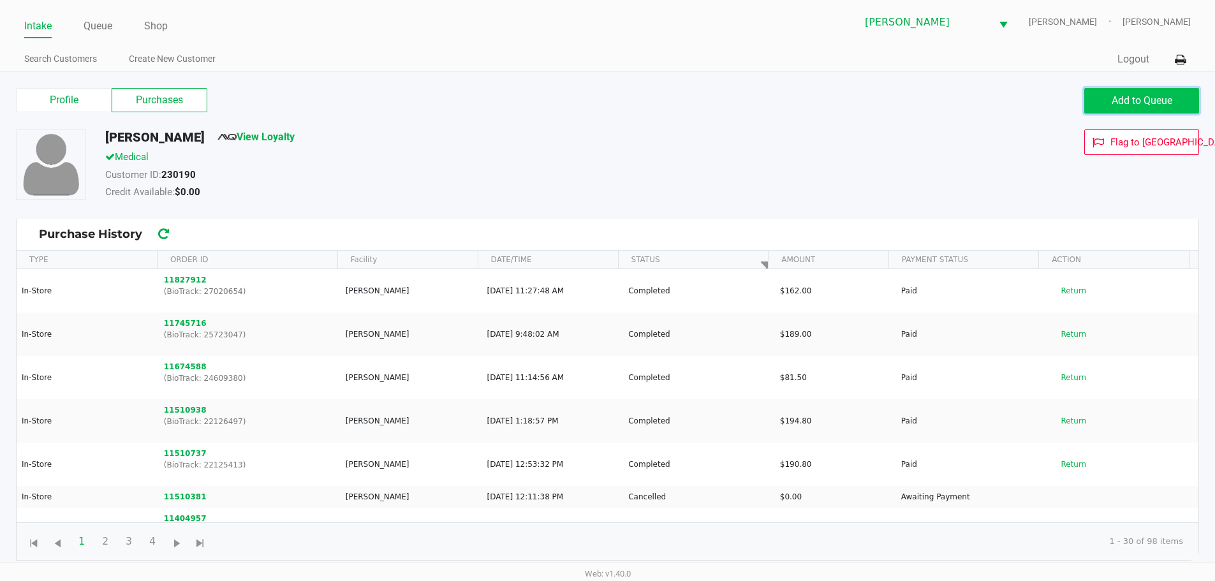
click at [1127, 103] on span "Add to Queue" at bounding box center [1142, 100] width 61 height 12
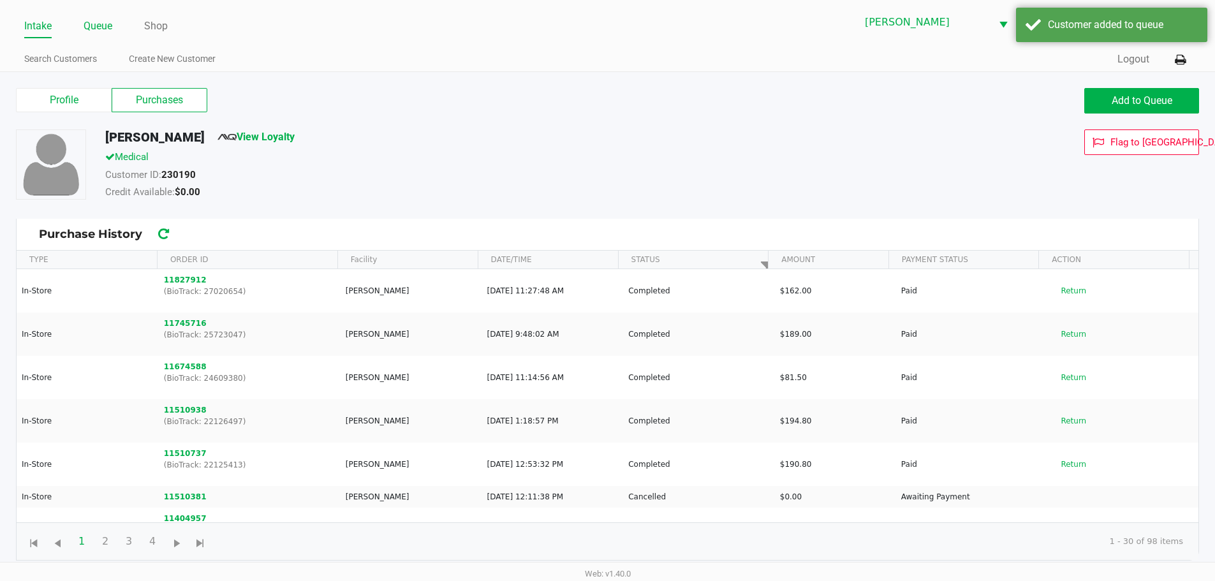
click at [100, 22] on link "Queue" at bounding box center [98, 26] width 29 height 18
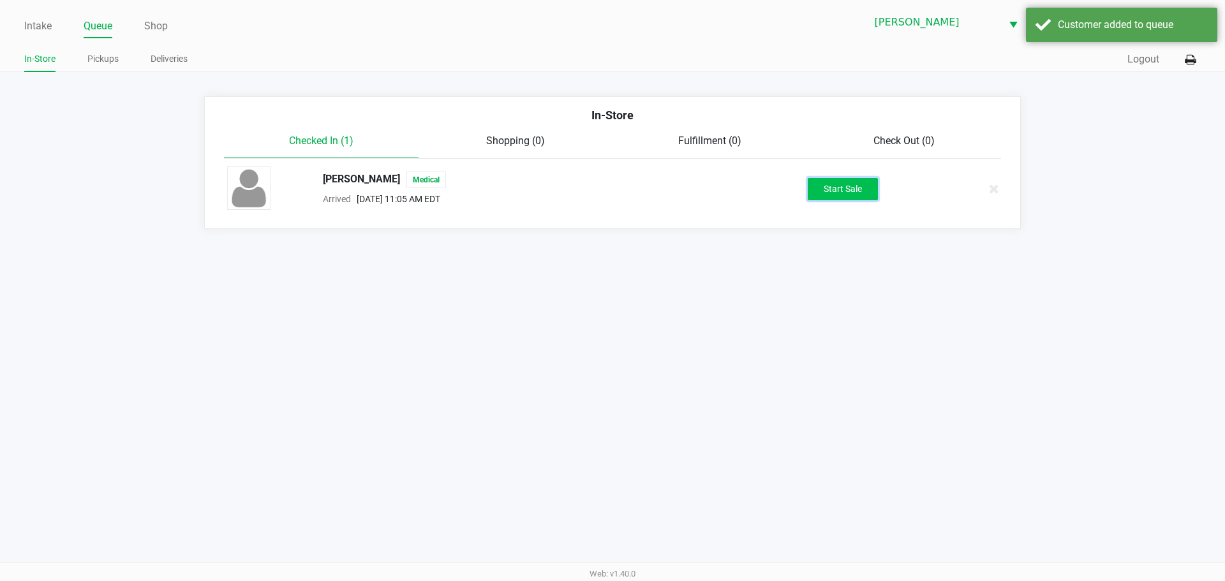
click at [856, 188] on button "Start Sale" at bounding box center [843, 189] width 70 height 22
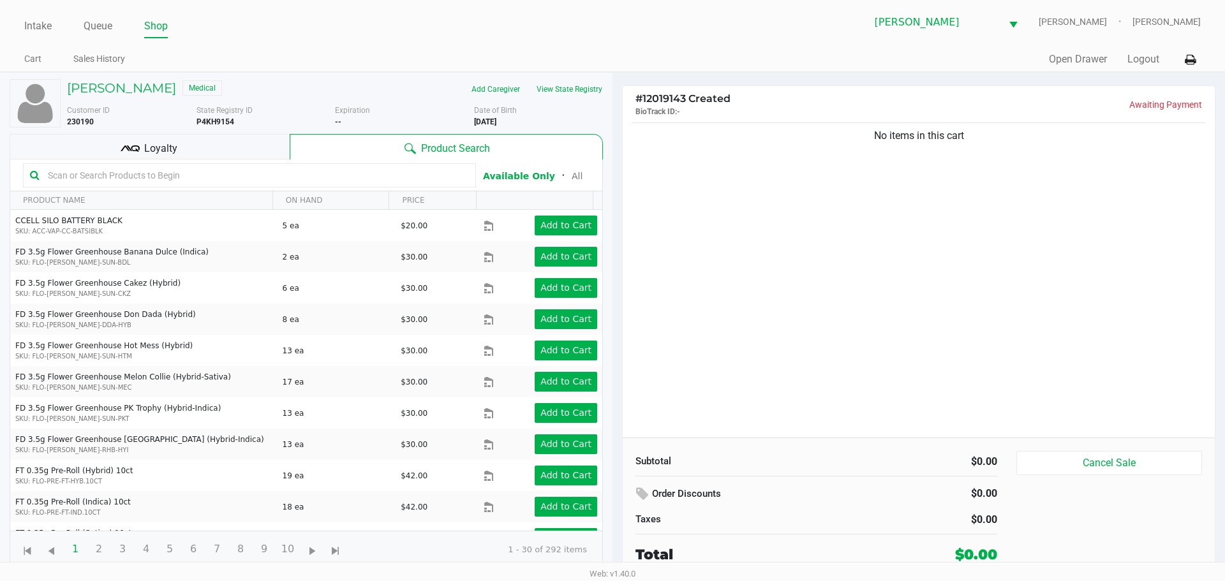
click at [144, 140] on div "Loyalty" at bounding box center [150, 147] width 280 height 26
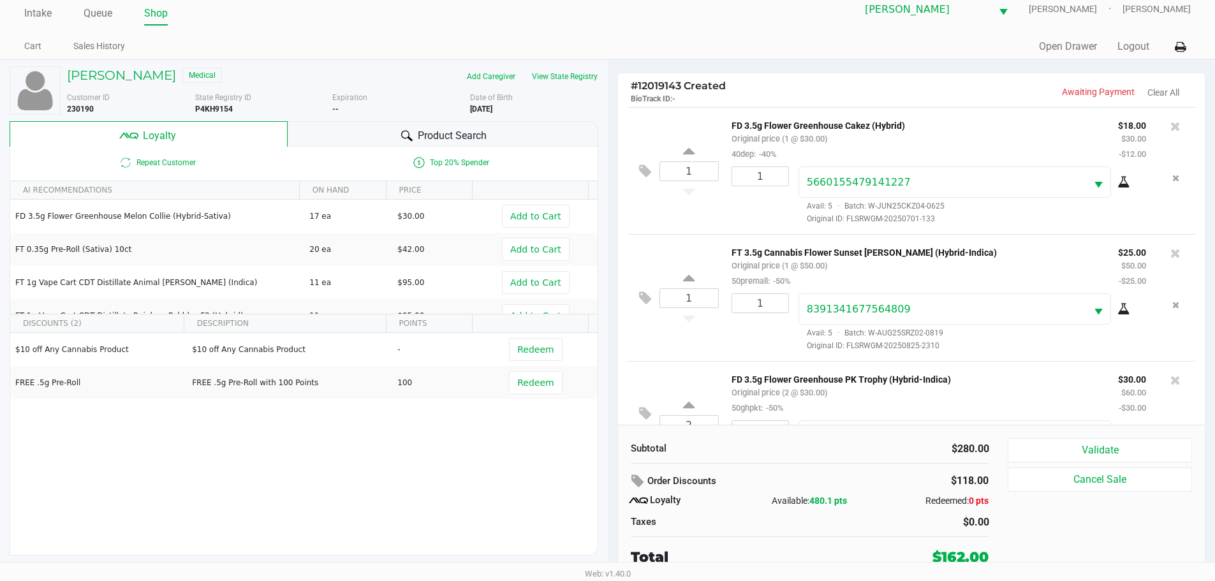
click at [350, 139] on div "Product Search" at bounding box center [443, 134] width 311 height 26
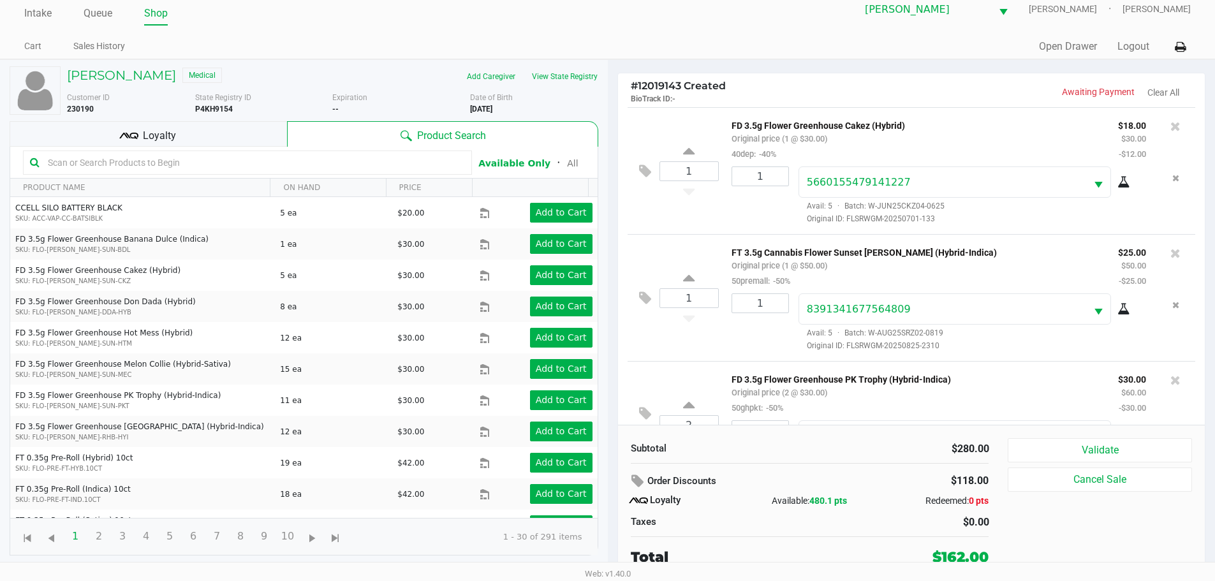
click at [215, 165] on input "text" at bounding box center [254, 162] width 422 height 19
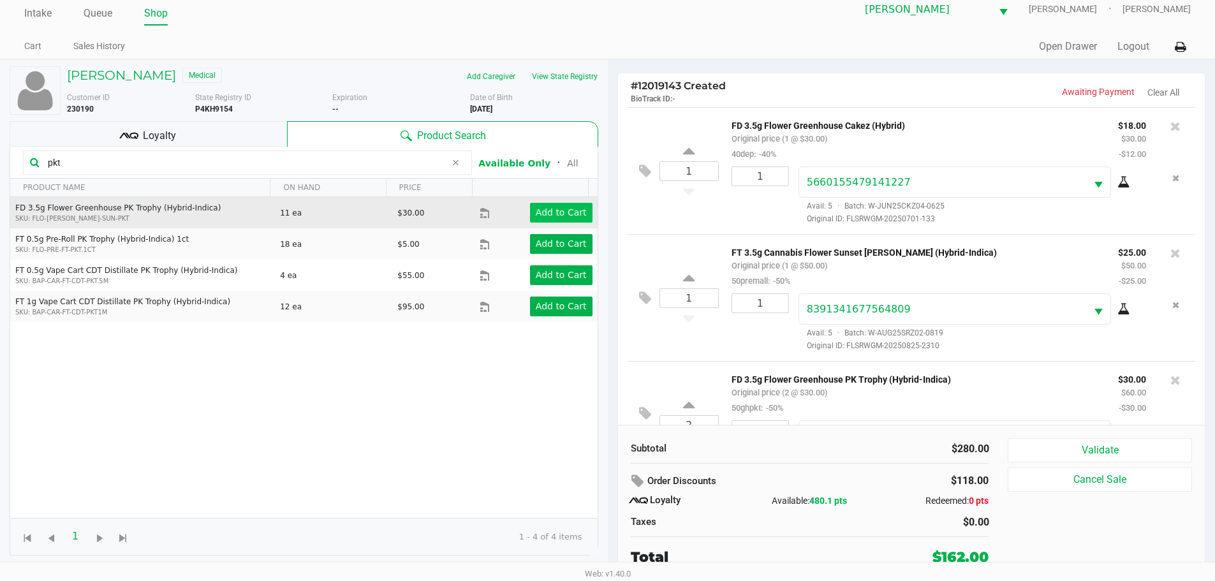
type input "pkt"
click at [547, 209] on app-button-loader "Add to Cart" at bounding box center [561, 212] width 51 height 10
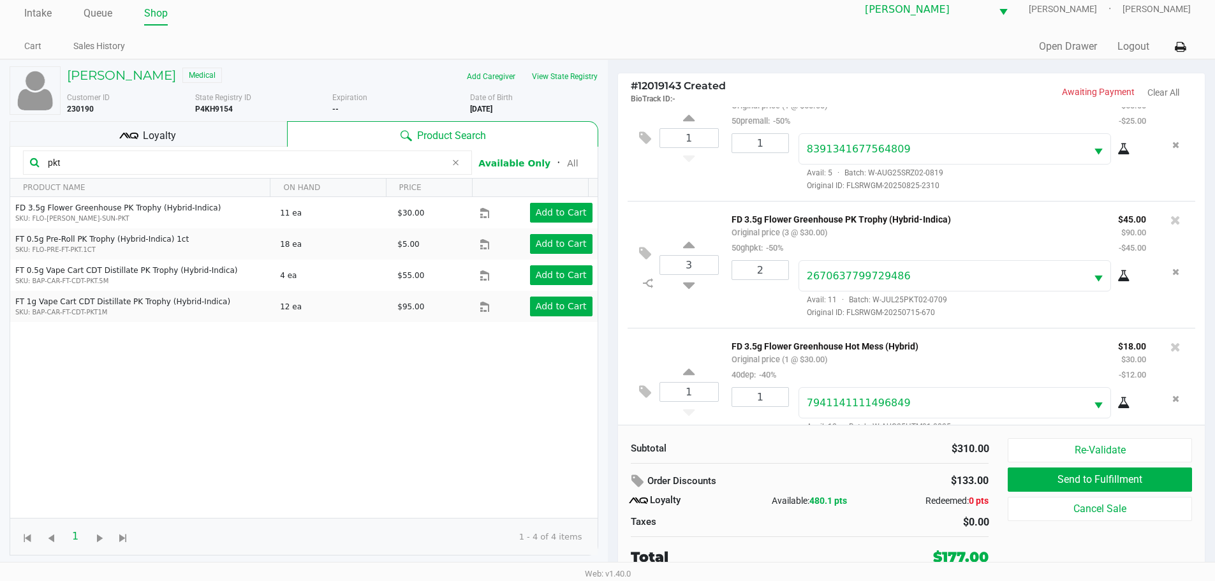
scroll to position [170, 0]
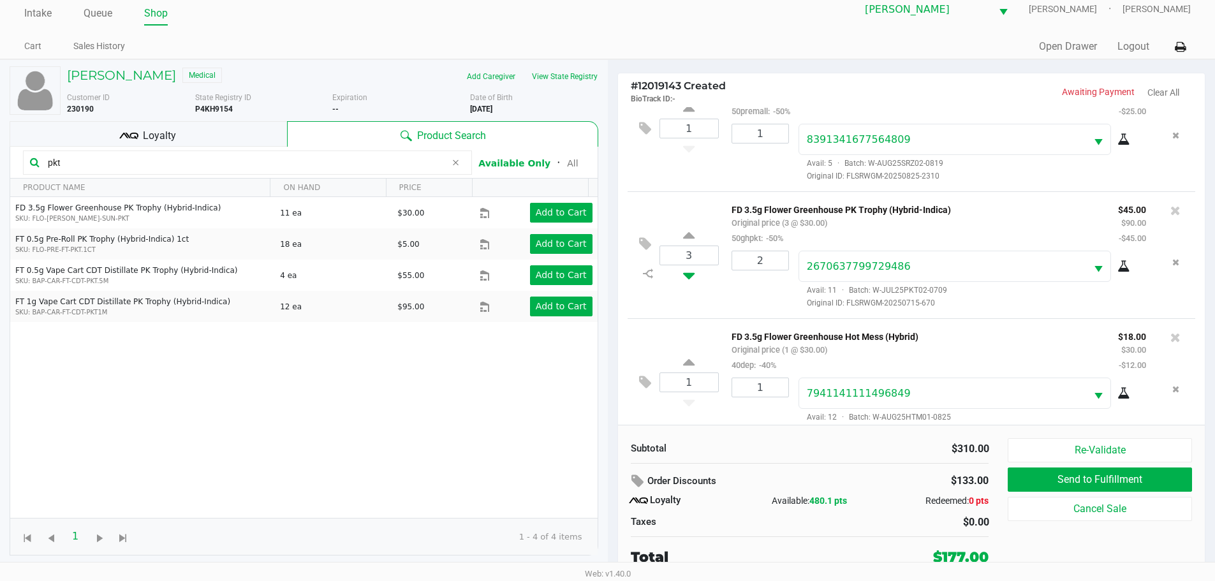
click at [686, 280] on icon at bounding box center [688, 273] width 11 height 16
type input "2"
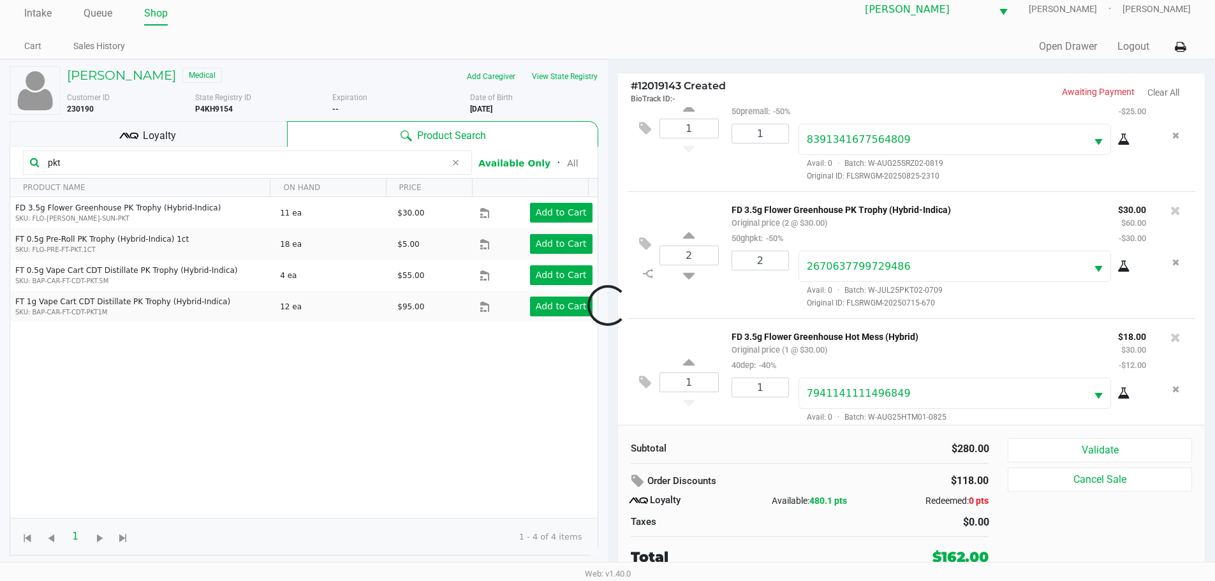
scroll to position [575, 0]
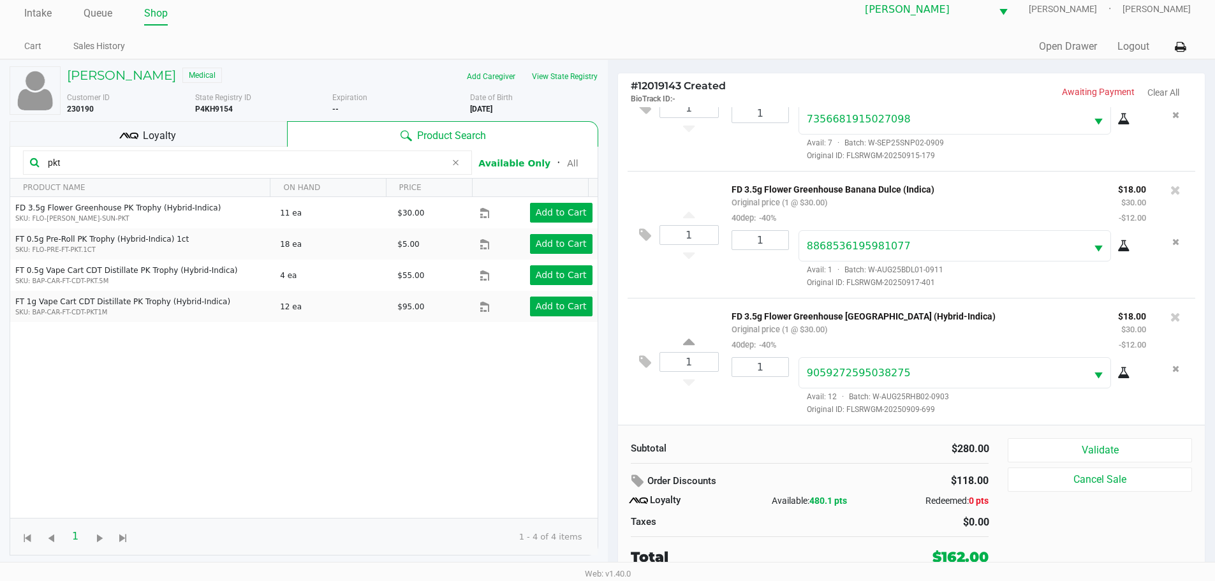
drag, startPoint x: 68, startPoint y: 163, endPoint x: 0, endPoint y: 154, distance: 68.3
click at [0, 154] on div "[PERSON_NAME] Medical Add Caregiver View State Registry Customer ID 230190 Stat…" at bounding box center [304, 320] width 608 height 521
